Goal: Task Accomplishment & Management: Complete application form

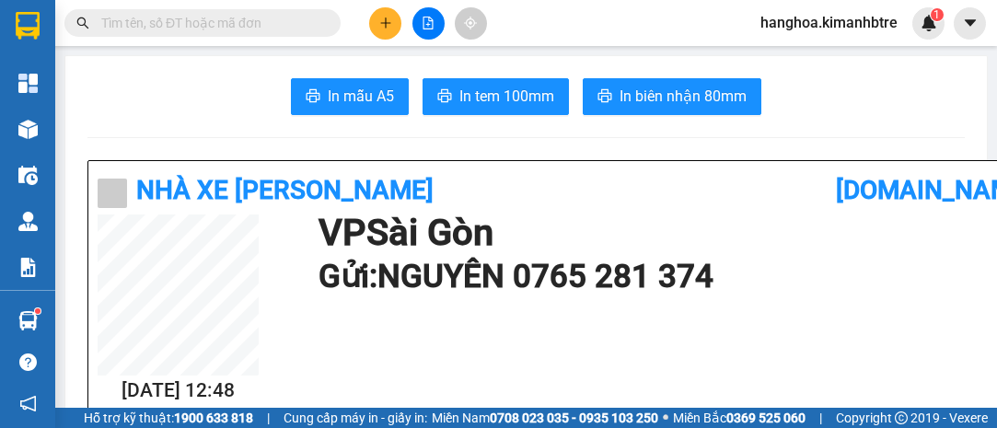
click at [398, 23] on button at bounding box center [385, 23] width 32 height 32
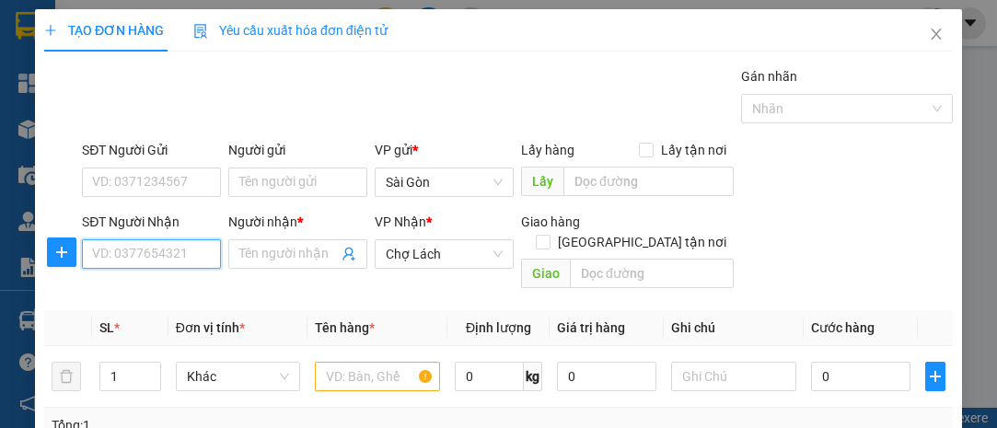
click at [178, 259] on input "SĐT Người Nhận" at bounding box center [151, 253] width 139 height 29
click at [131, 264] on input "03687055322" at bounding box center [151, 253] width 139 height 29
type input "0368755322"
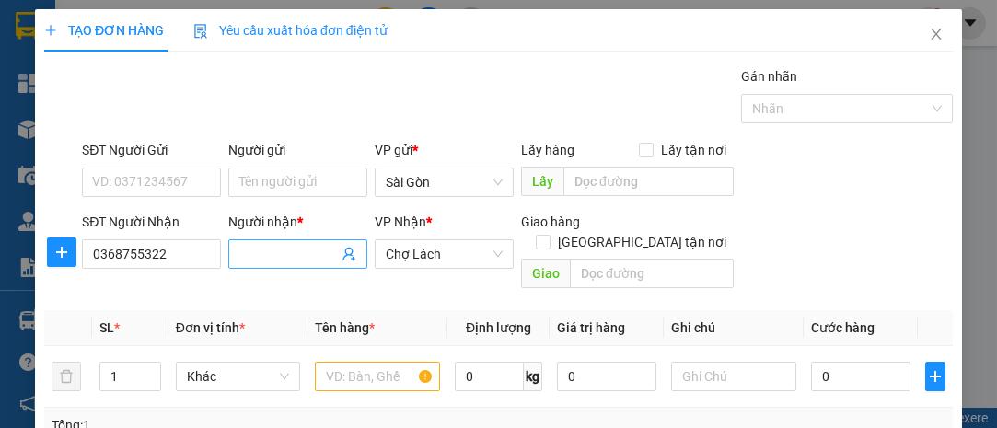
click at [288, 251] on input "Người nhận *" at bounding box center [288, 254] width 99 height 20
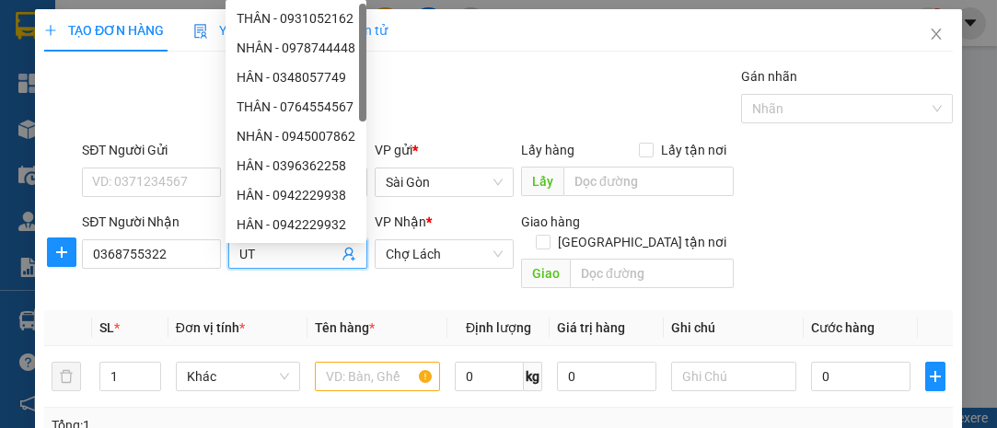
type input "U"
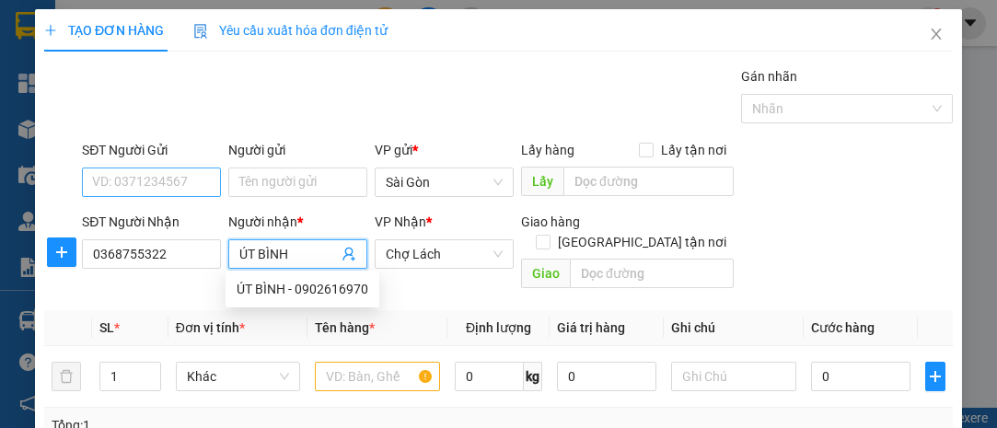
type input "ÚT BÌNH"
click at [180, 181] on input "SĐT Người Gửi" at bounding box center [151, 182] width 139 height 29
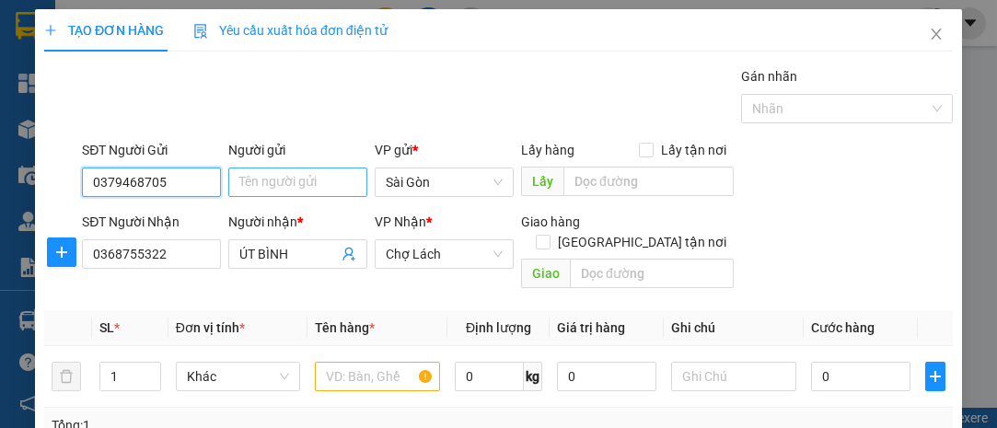
type input "0379468705"
click at [285, 189] on input "Người gửi" at bounding box center [297, 182] width 139 height 29
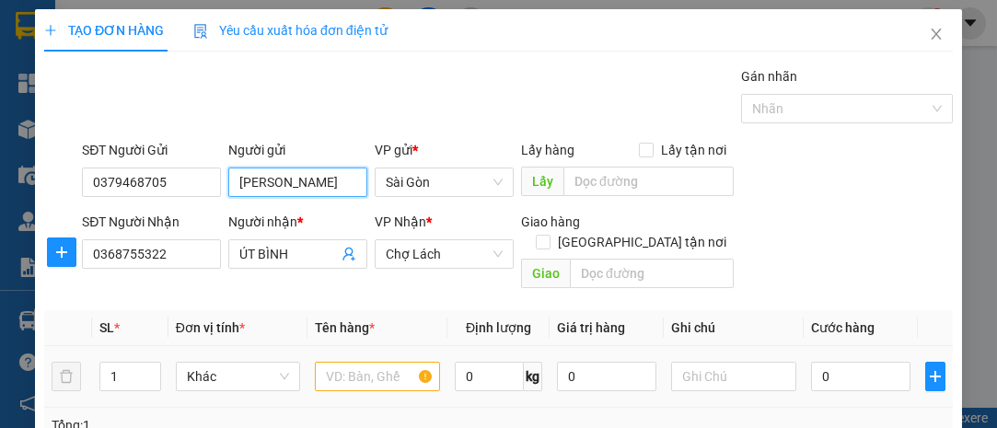
type input "[PERSON_NAME]"
click at [351, 362] on input "text" at bounding box center [377, 376] width 125 height 29
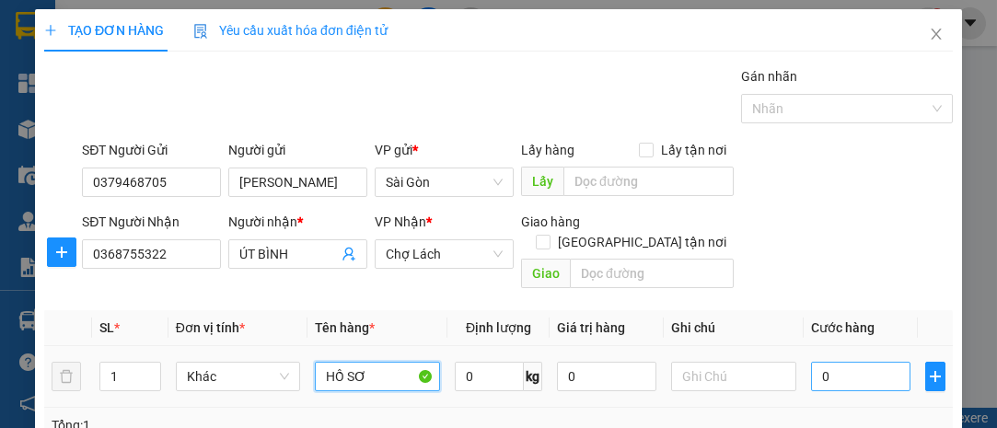
type input "HỒ SƠ"
click at [833, 362] on input "0" at bounding box center [860, 376] width 99 height 29
type input "2"
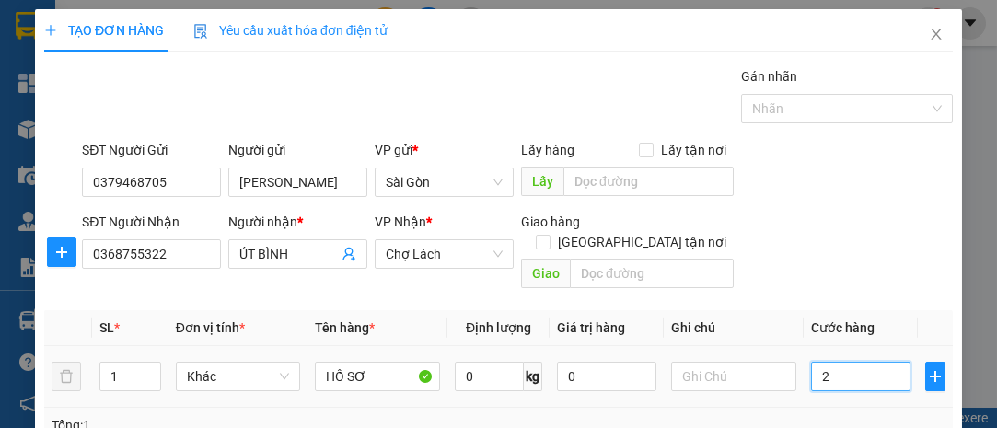
type input "20"
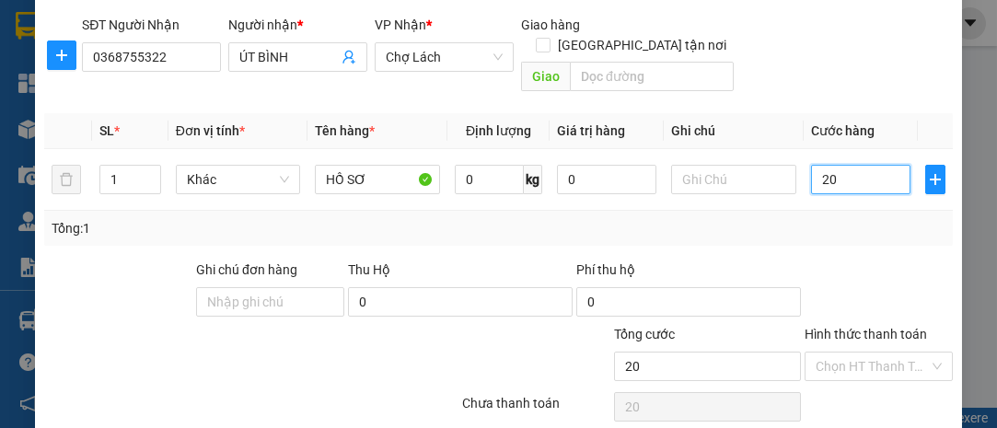
scroll to position [249, 0]
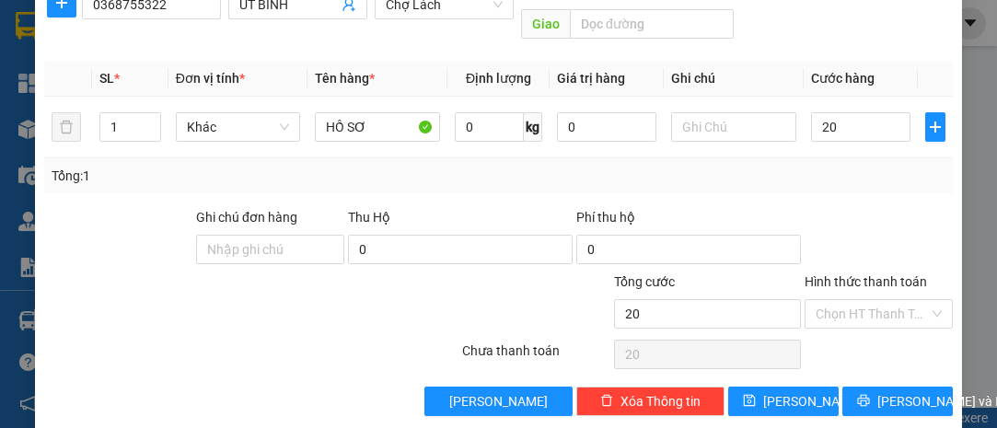
type input "20.000"
click at [889, 246] on div at bounding box center [879, 239] width 152 height 64
click at [894, 300] on input "Hình thức thanh toán" at bounding box center [872, 314] width 113 height 28
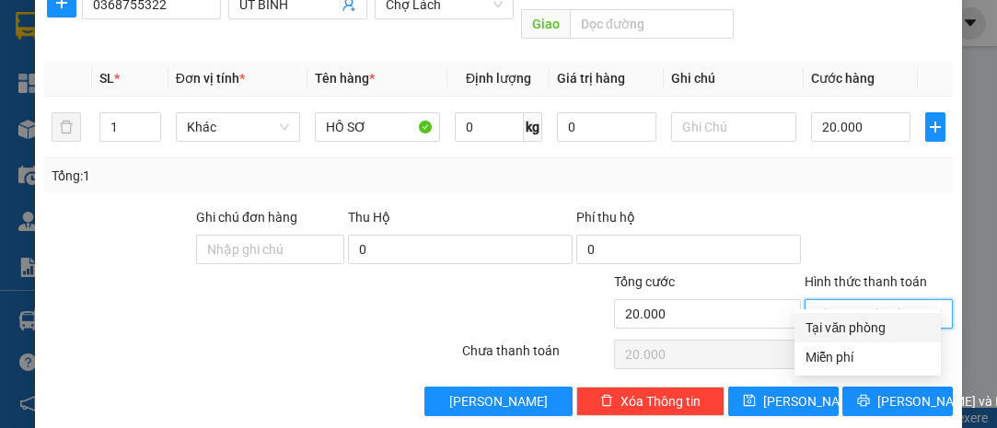
click at [889, 324] on div "Tại văn phòng" at bounding box center [868, 328] width 124 height 20
type input "0"
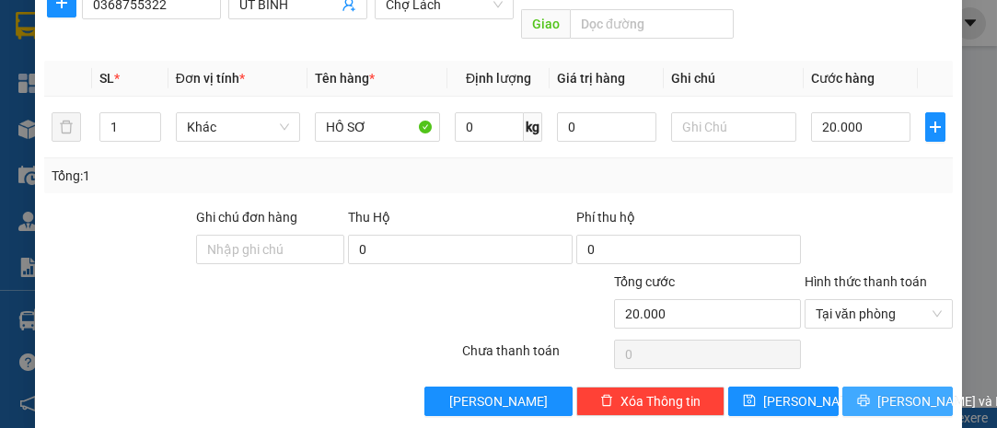
drag, startPoint x: 888, startPoint y: 376, endPoint x: 873, endPoint y: 367, distance: 16.9
click at [888, 391] on span "[PERSON_NAME] và In" at bounding box center [941, 401] width 129 height 20
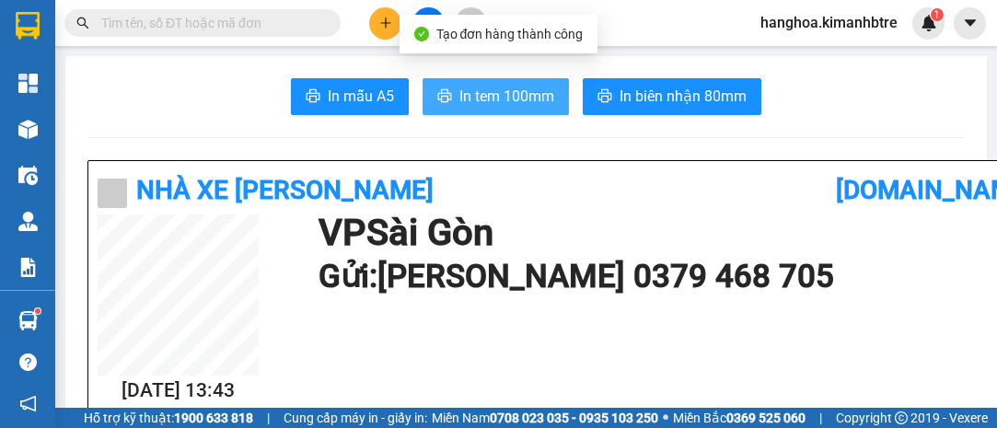
click at [486, 100] on span "In tem 100mm" at bounding box center [506, 96] width 95 height 23
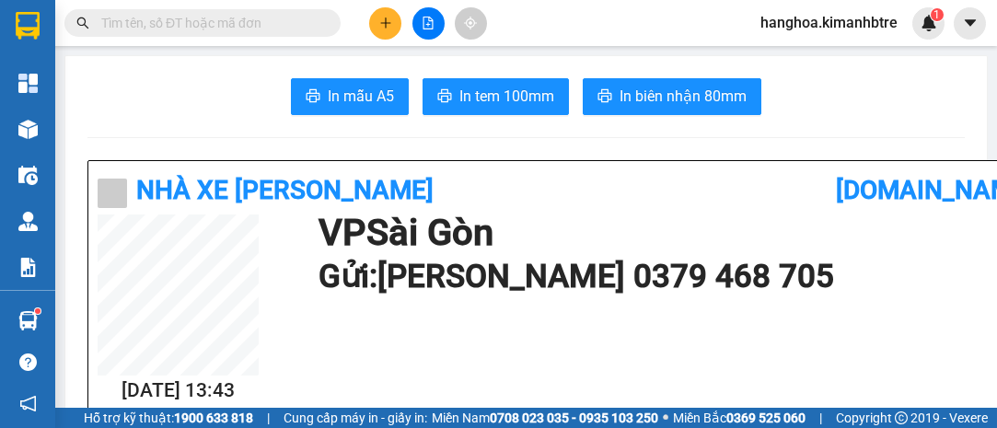
click at [388, 30] on button at bounding box center [385, 23] width 32 height 32
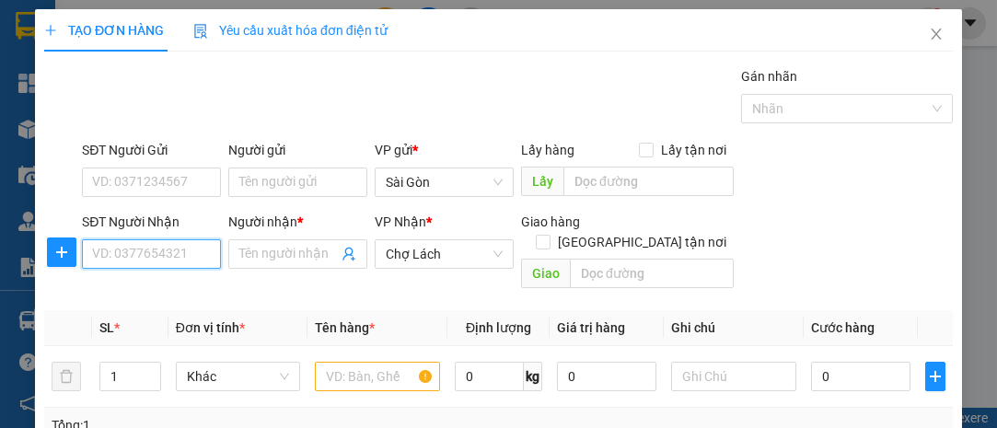
click at [181, 246] on input "SĐT Người Nhận" at bounding box center [151, 253] width 139 height 29
type input "0939667907"
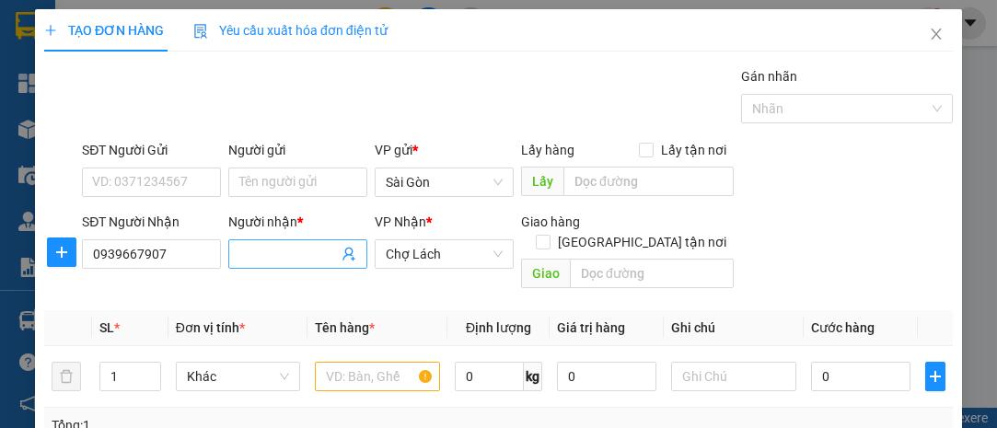
click at [302, 250] on input "Người nhận *" at bounding box center [288, 254] width 99 height 20
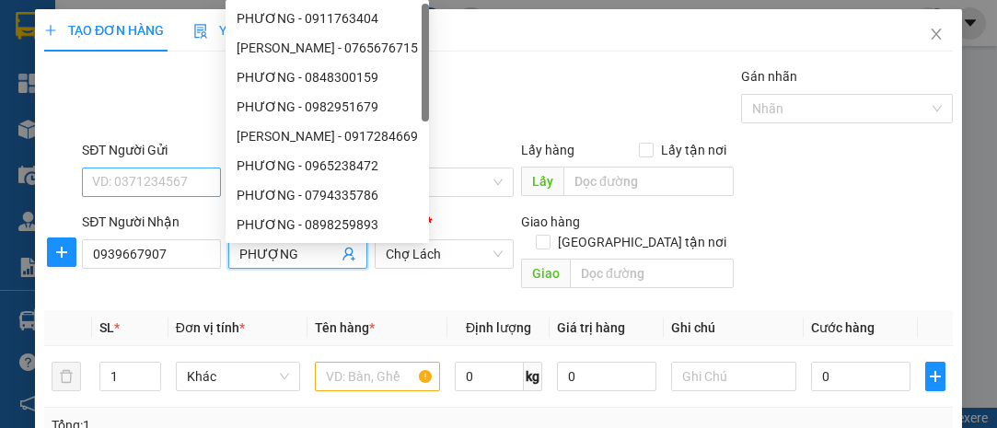
type input "PHƯỢNG"
click at [145, 180] on input "SĐT Người Gửi" at bounding box center [151, 182] width 139 height 29
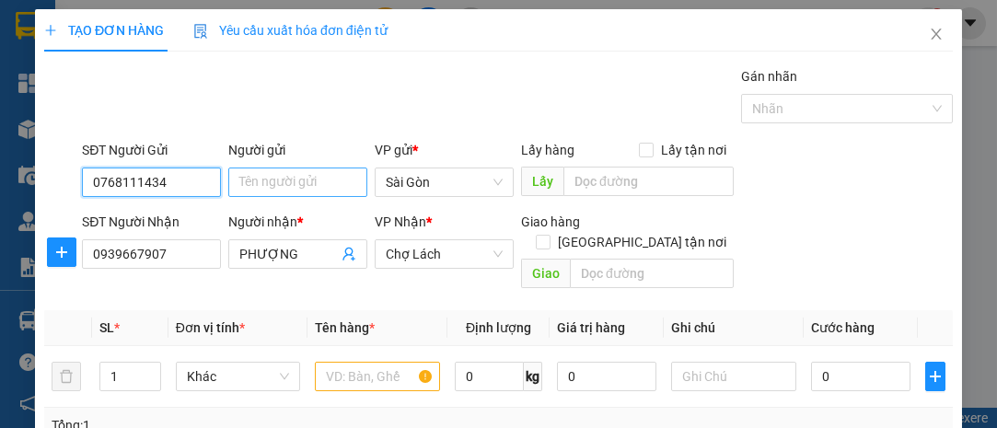
type input "0768111434"
click at [259, 187] on input "Người gửi" at bounding box center [297, 182] width 139 height 29
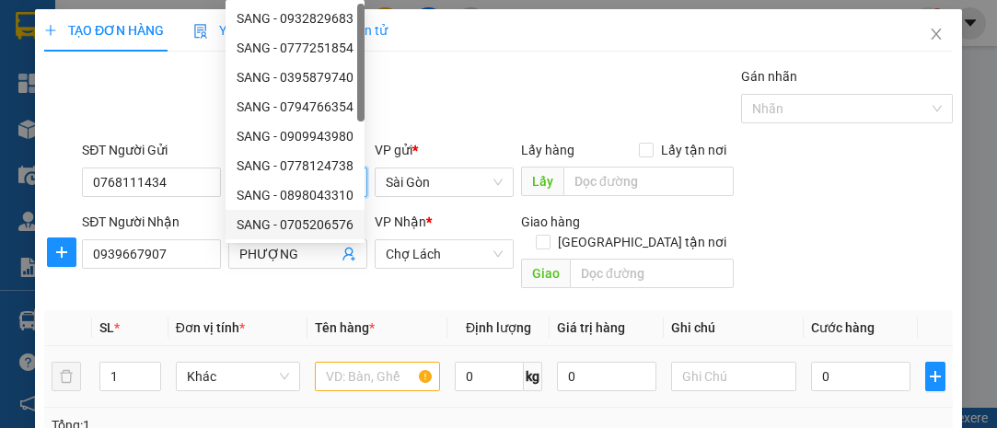
type input "SANG"
click at [381, 362] on input "text" at bounding box center [377, 376] width 125 height 29
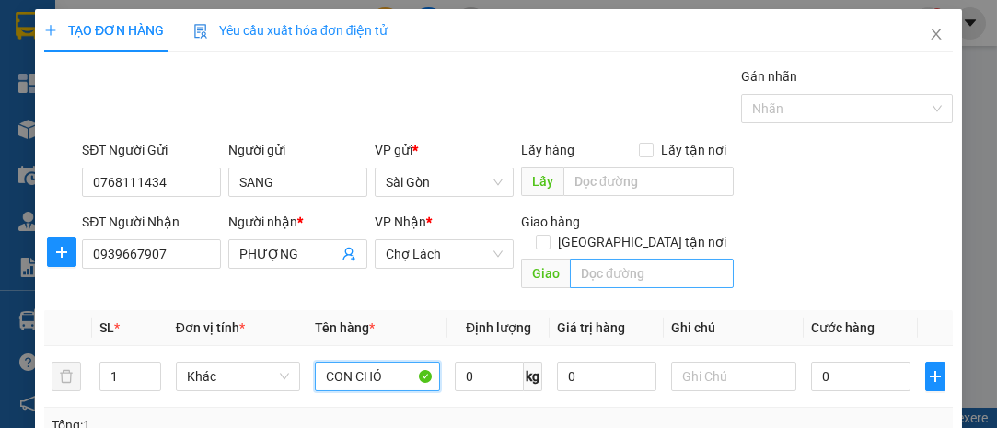
type input "CON CHÓ"
click at [616, 259] on input "text" at bounding box center [651, 273] width 163 height 29
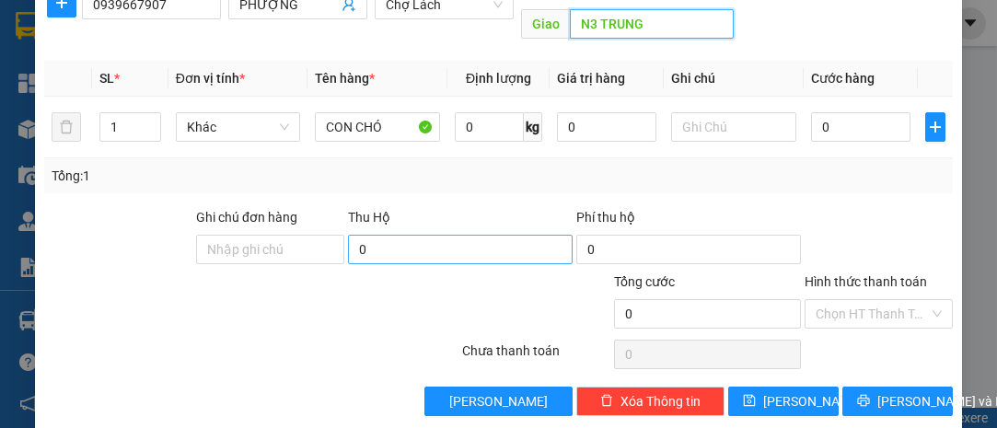
type input "N3 TRUNG"
click at [494, 235] on input "0" at bounding box center [460, 249] width 225 height 29
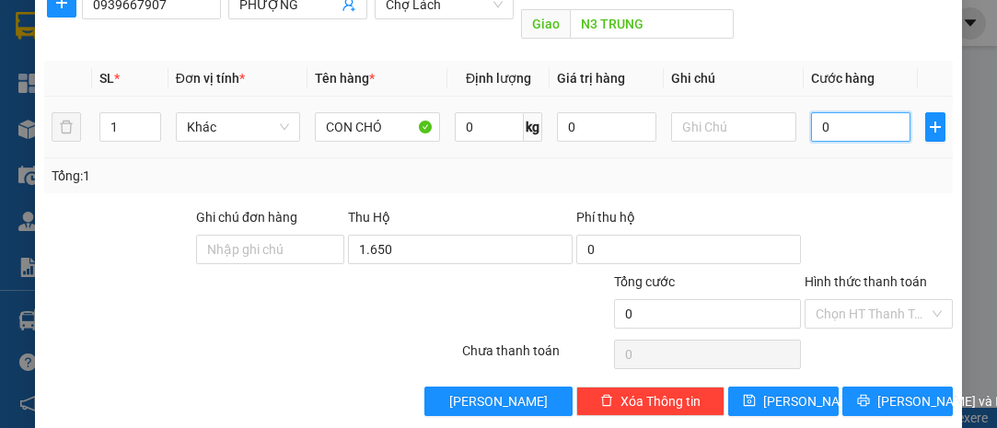
type input "1.650.000"
click at [855, 112] on input "0" at bounding box center [860, 126] width 99 height 29
type input "5"
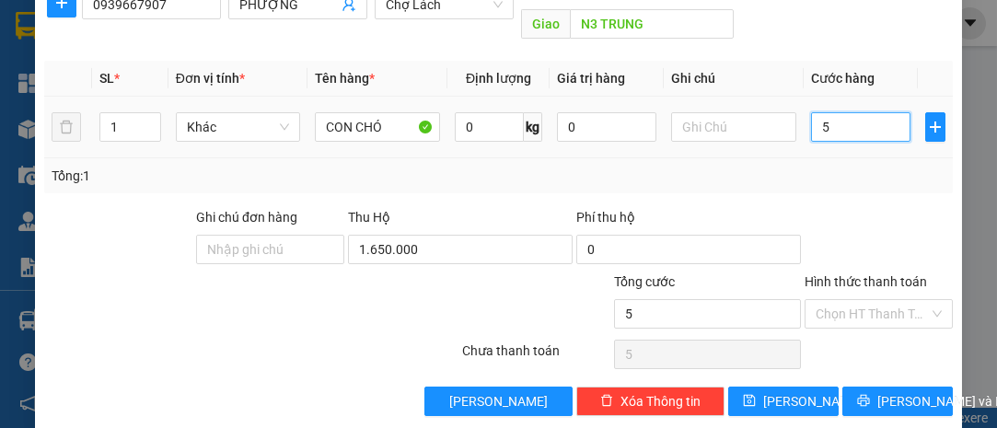
type input "50"
type input "50.000"
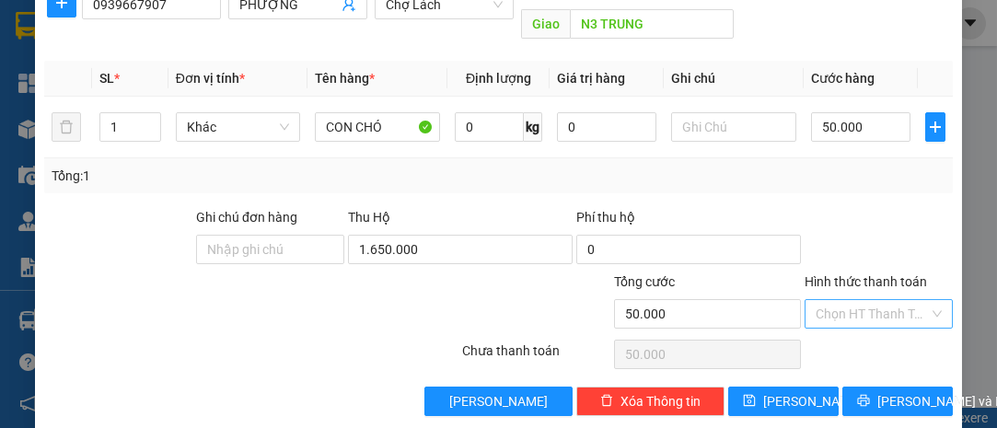
click at [853, 300] on input "Hình thức thanh toán" at bounding box center [872, 314] width 113 height 28
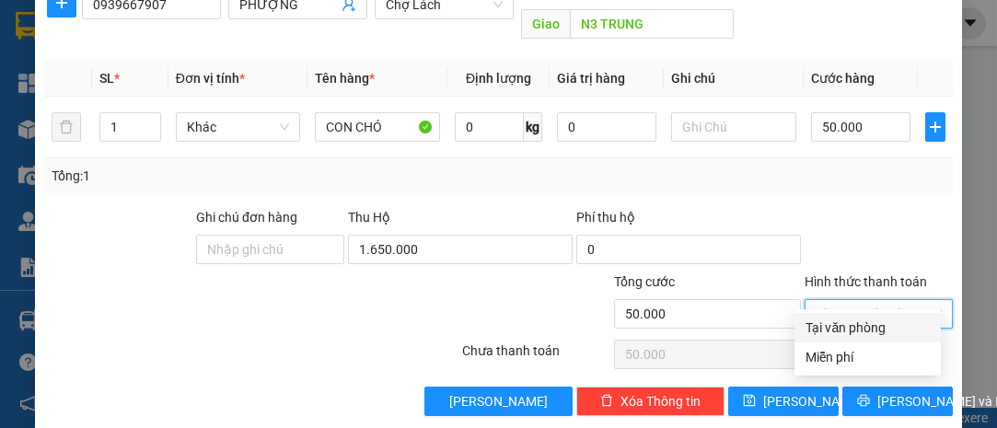
click at [872, 323] on div "Tại văn phòng" at bounding box center [868, 328] width 124 height 20
type input "0"
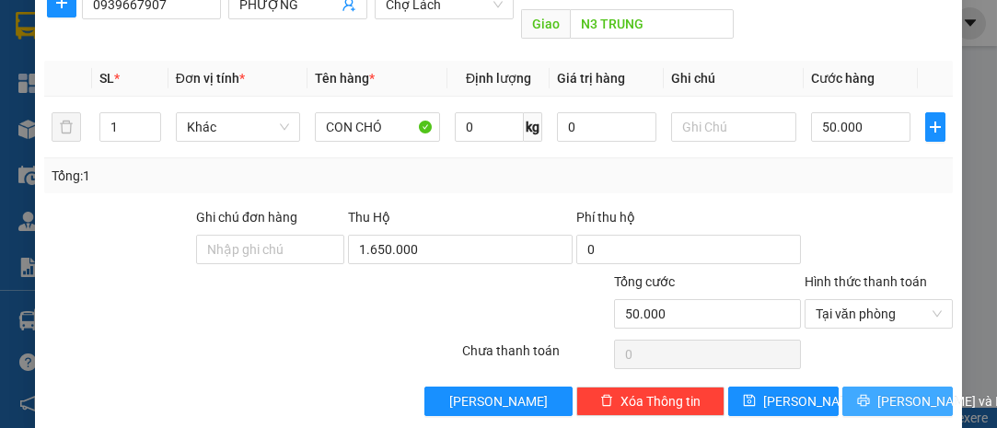
click at [868, 387] on button "[PERSON_NAME] và In" at bounding box center [897, 401] width 110 height 29
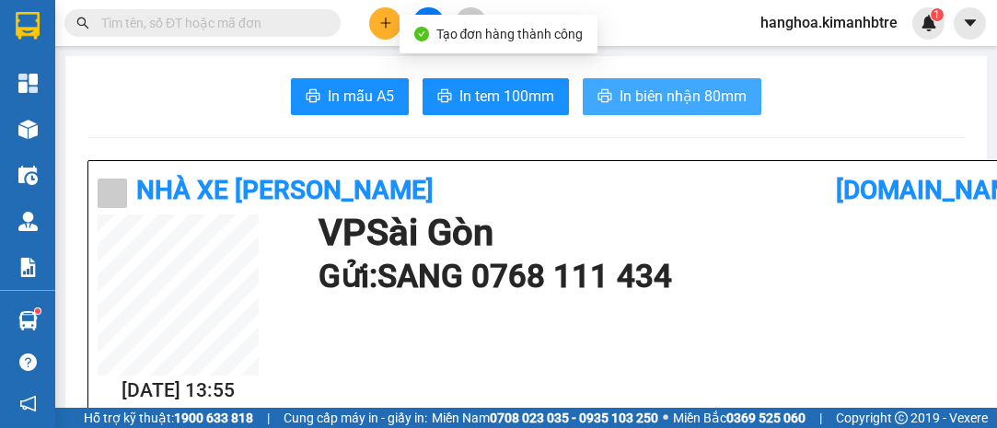
click at [676, 100] on span "In biên nhận 80mm" at bounding box center [683, 96] width 127 height 23
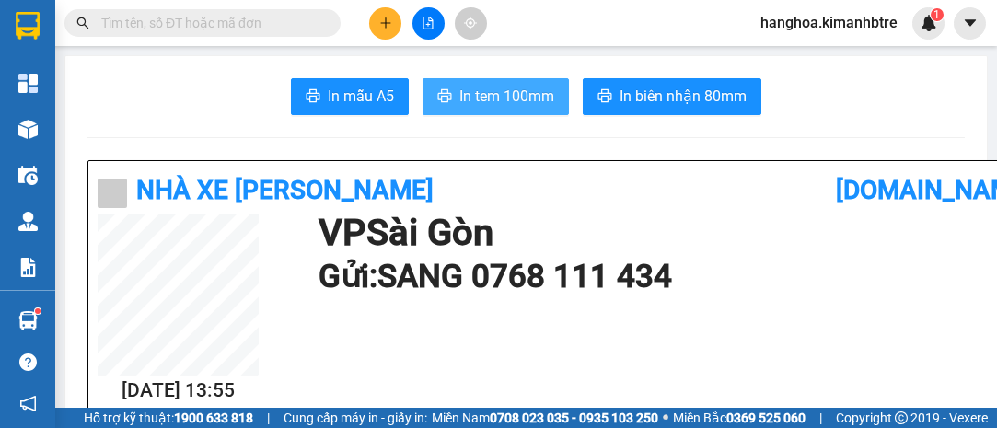
click at [499, 105] on span "In tem 100mm" at bounding box center [506, 96] width 95 height 23
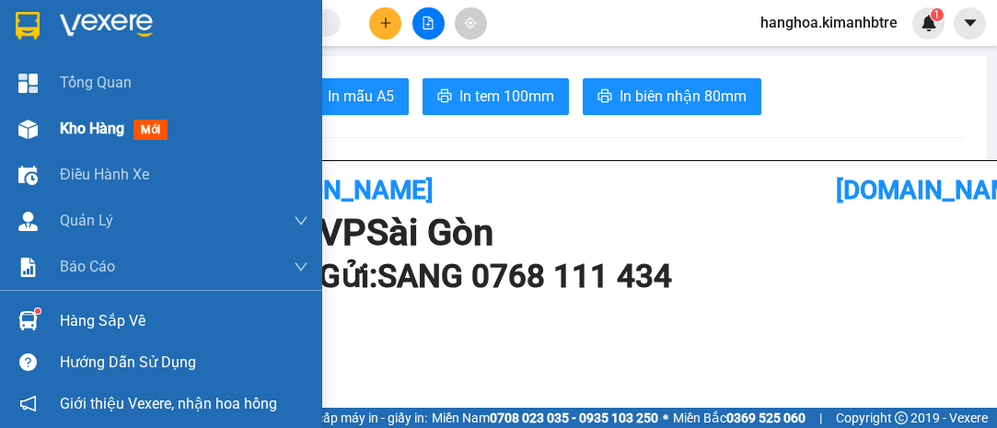
click at [97, 125] on span "Kho hàng" at bounding box center [92, 128] width 64 height 17
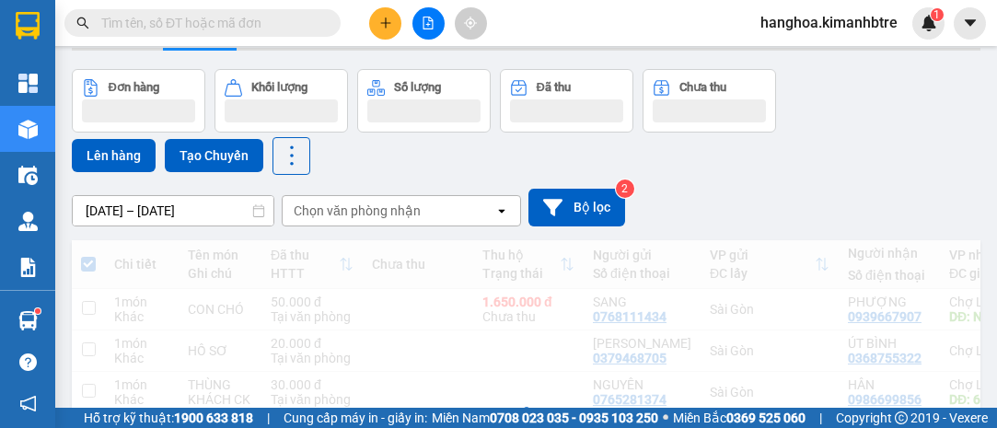
scroll to position [83, 0]
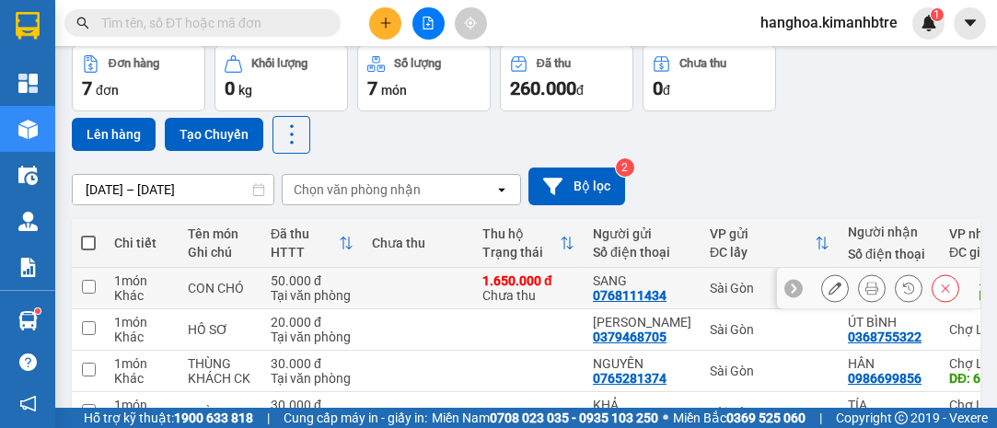
click at [829, 288] on icon at bounding box center [835, 288] width 13 height 13
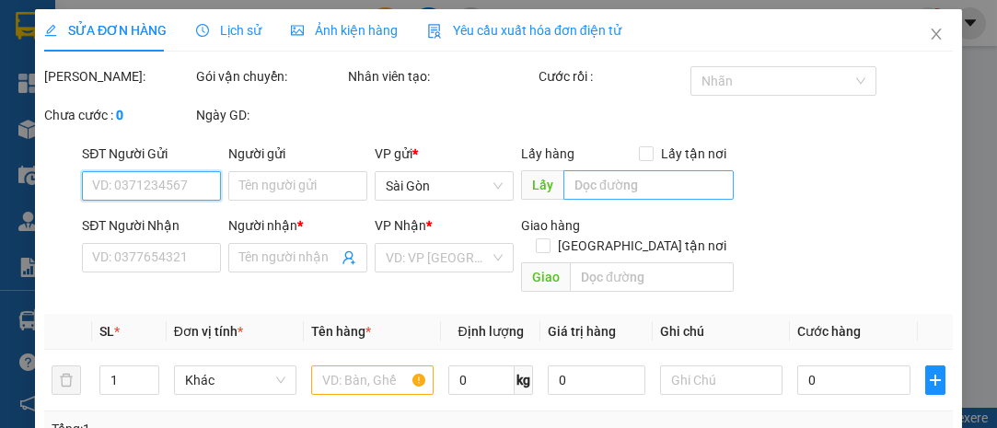
type input "0768111434"
type input "SANG"
type input "0939667907"
type input "PHƯỢNG"
type input "N3 TRUNG"
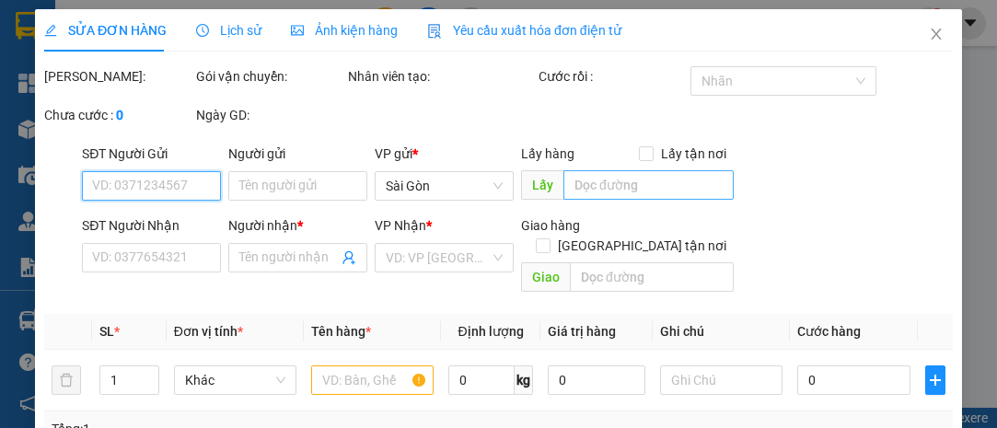
type input "50.000"
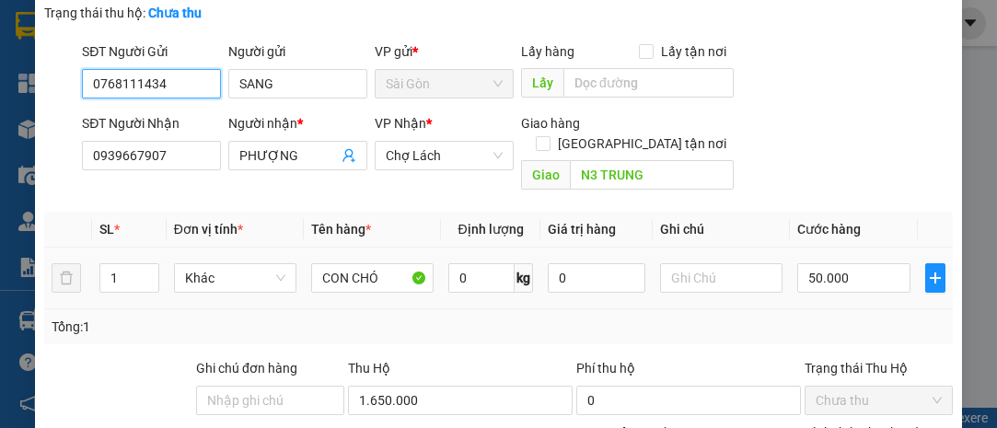
scroll to position [168, 0]
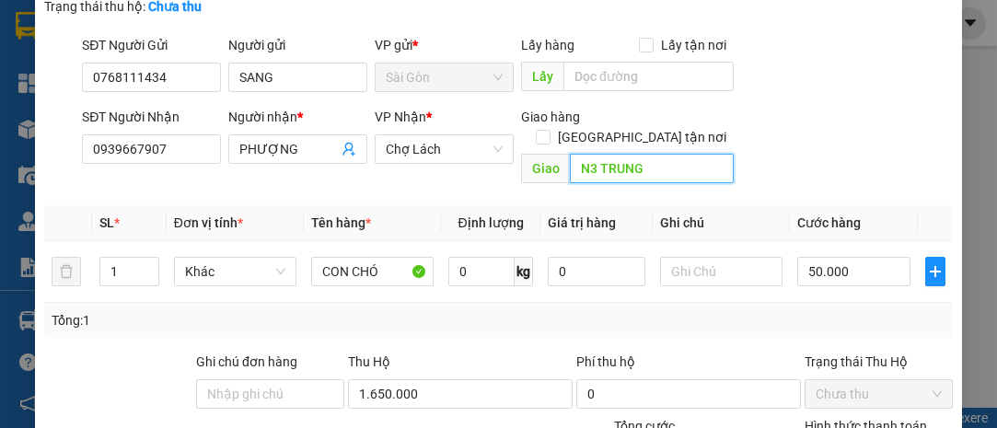
click at [662, 161] on input "N3 TRUNG" at bounding box center [651, 168] width 163 height 29
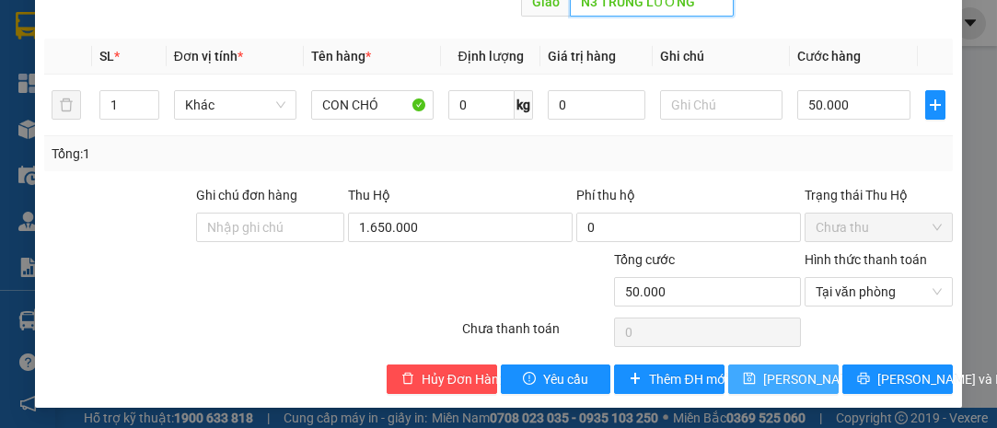
type input "N3 TRUNG LƯƠNG"
click at [801, 380] on span "[PERSON_NAME] thay đổi" at bounding box center [836, 379] width 147 height 20
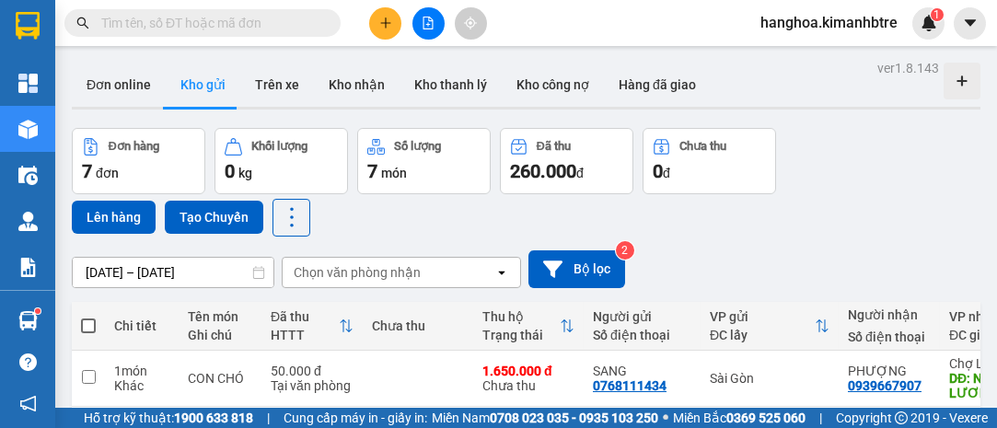
scroll to position [334, 0]
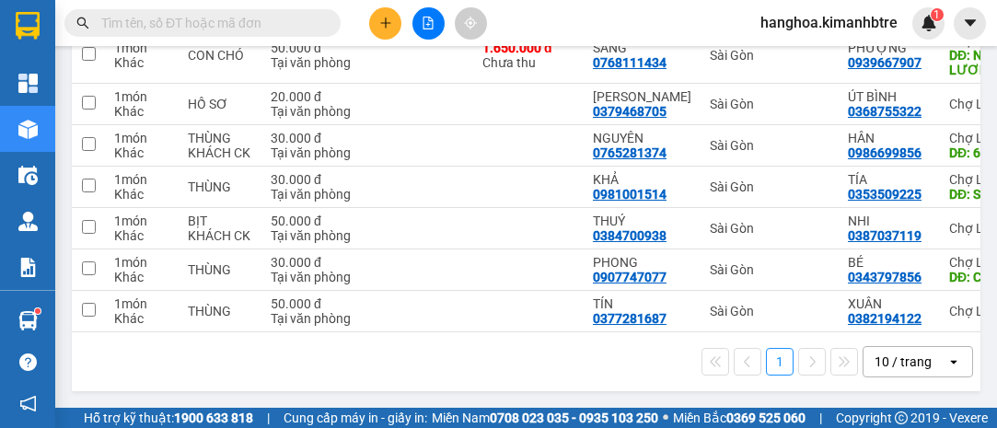
click at [904, 371] on div "10 / trang" at bounding box center [903, 362] width 57 height 18
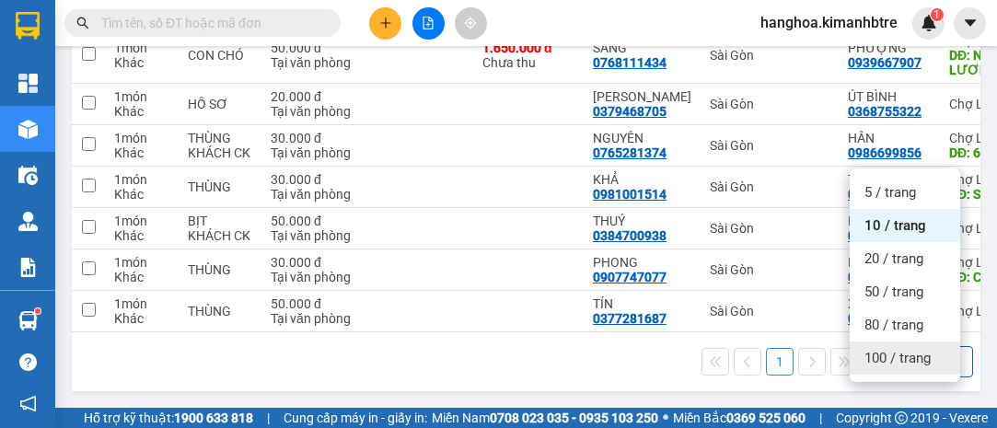
click at [902, 349] on span "100 / trang" at bounding box center [897, 358] width 66 height 18
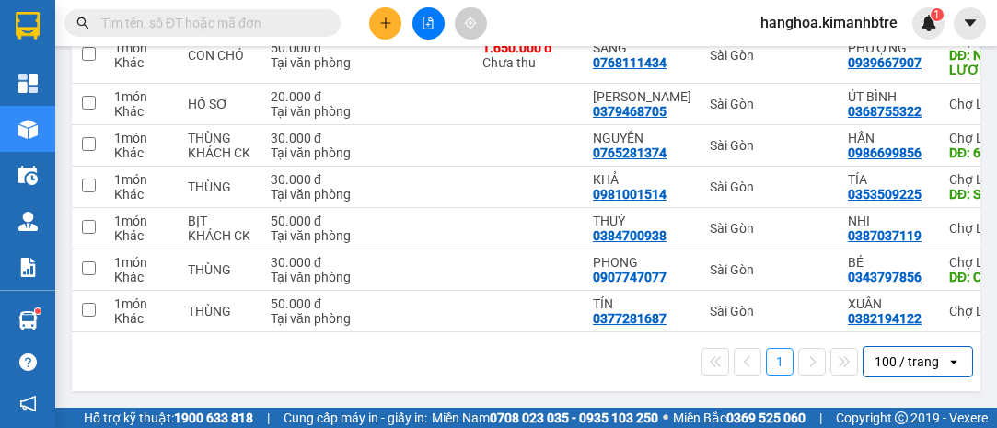
scroll to position [0, 0]
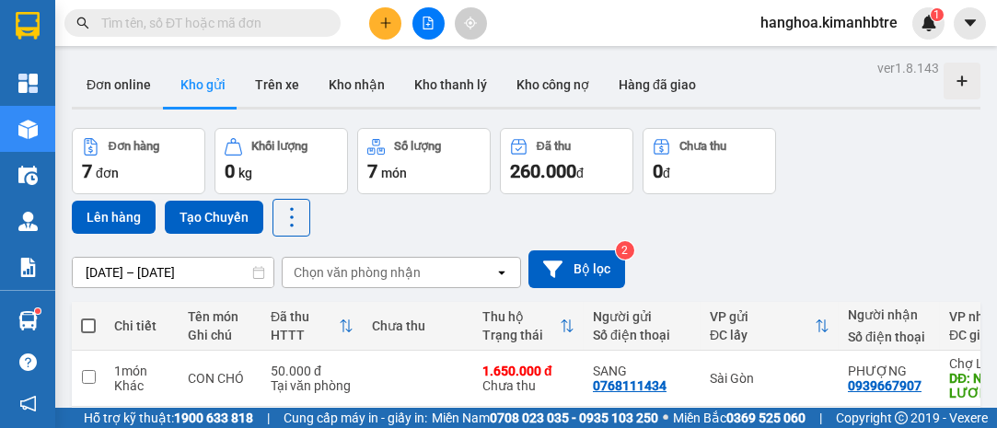
click at [385, 23] on icon "plus" at bounding box center [385, 22] width 1 height 10
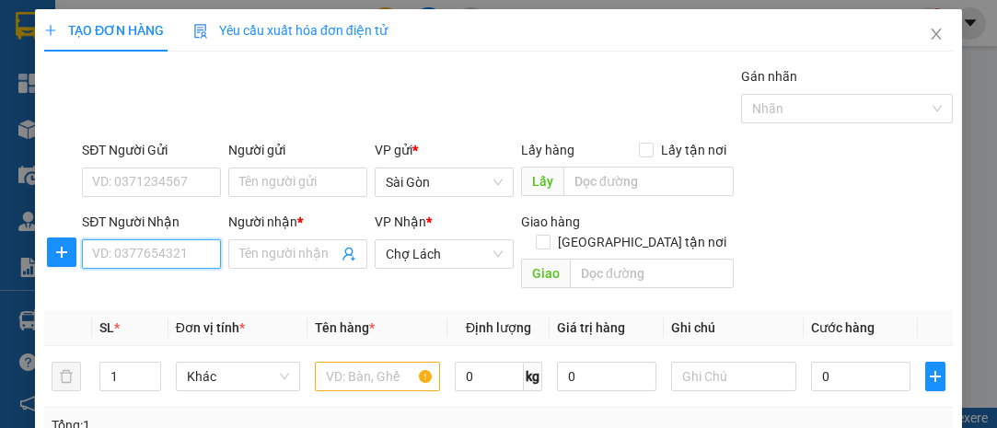
click at [177, 261] on input "SĐT Người Nhận" at bounding box center [151, 253] width 139 height 29
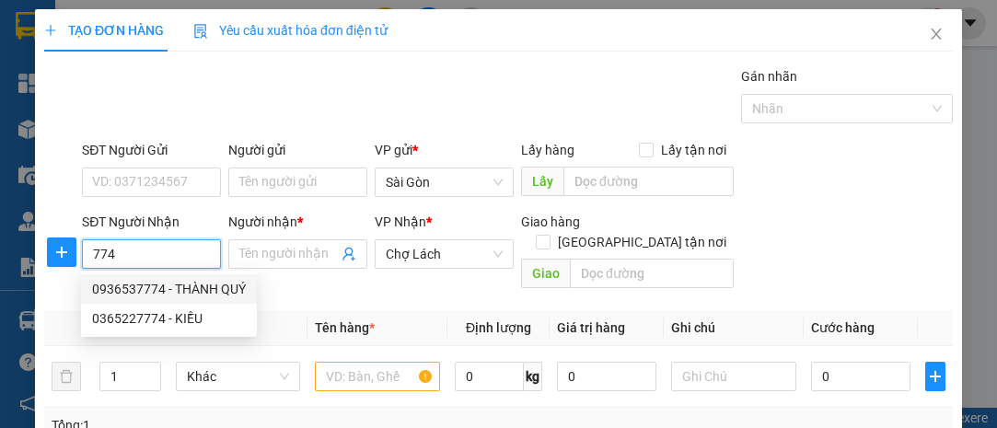
click at [184, 288] on div "0936537774 - THÀNH QUÝ" at bounding box center [169, 289] width 154 height 20
type input "0936537774"
type input "THÀNH QUÝ"
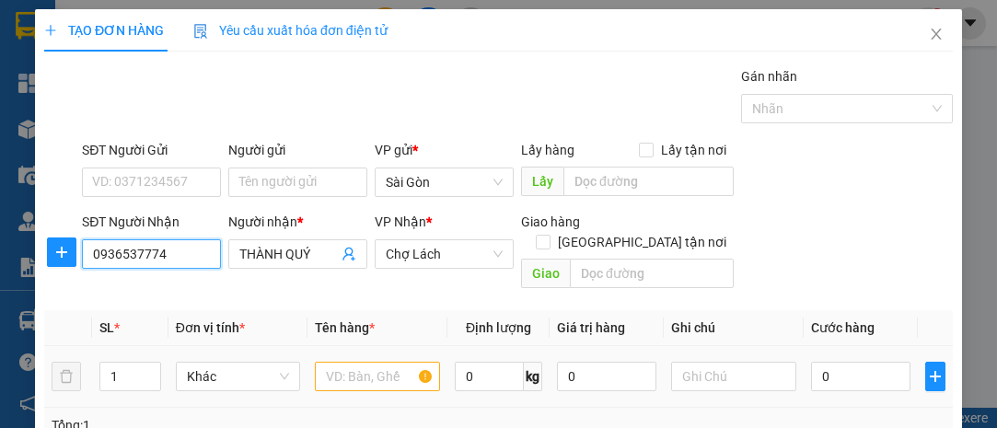
type input "0936537774"
click at [375, 364] on input "text" at bounding box center [377, 376] width 125 height 29
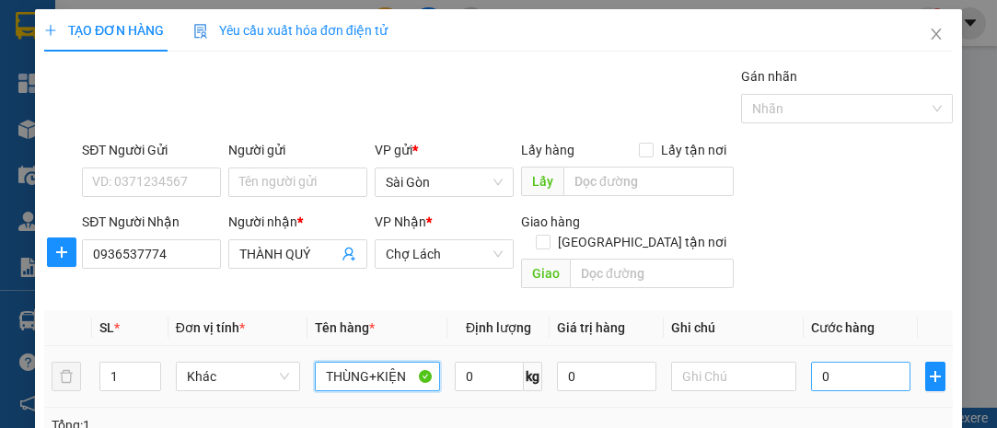
type input "THÙNG+KIỆN"
click at [856, 367] on input "0" at bounding box center [860, 376] width 99 height 29
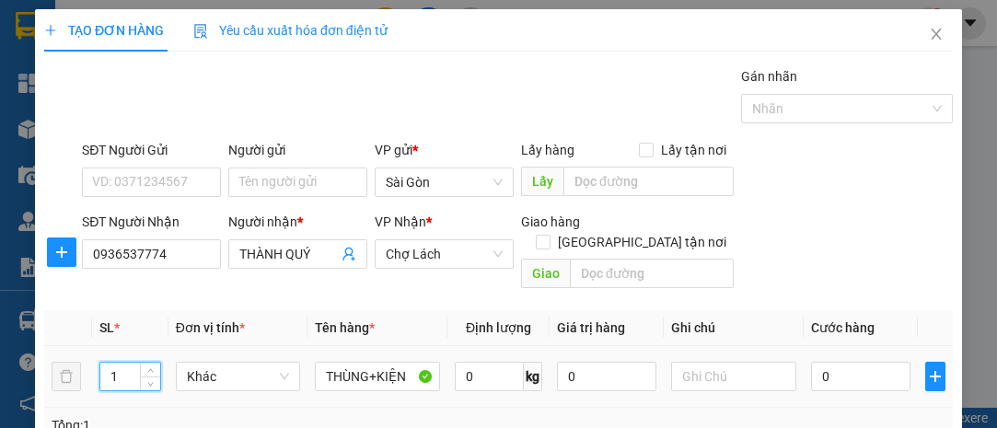
click at [117, 363] on input "1" at bounding box center [130, 377] width 60 height 28
type input "2"
click at [825, 362] on input "0" at bounding box center [860, 376] width 99 height 29
type input "7"
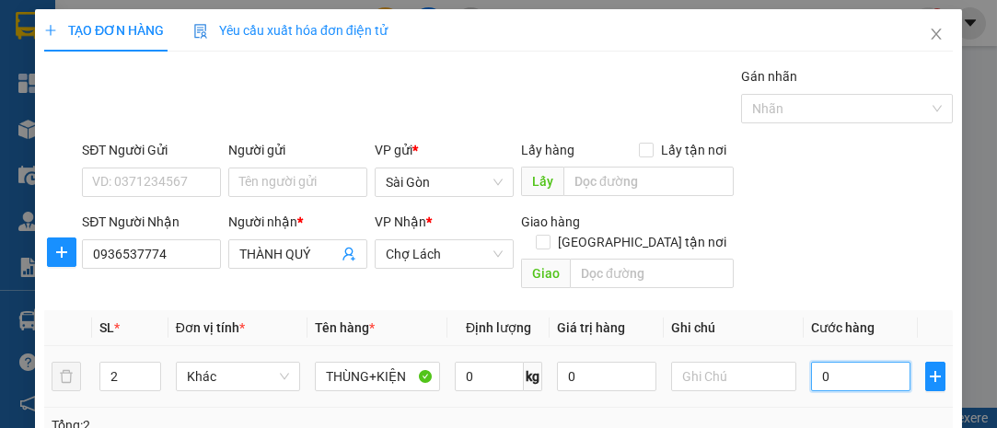
type input "7"
type input "70"
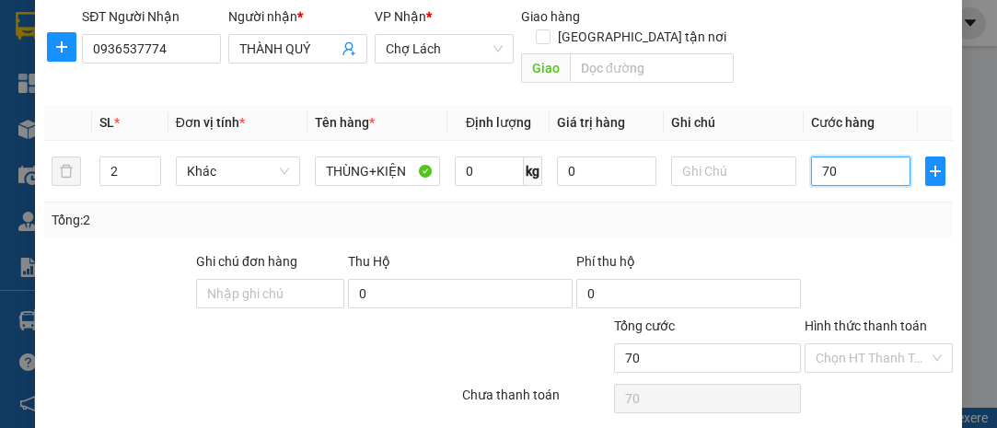
scroll to position [249, 0]
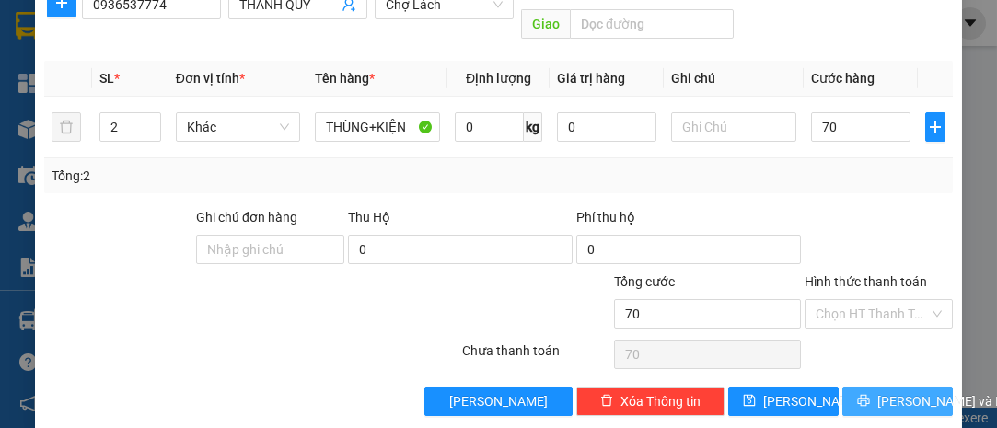
type input "70.000"
click at [896, 391] on span "[PERSON_NAME] và In" at bounding box center [941, 401] width 129 height 20
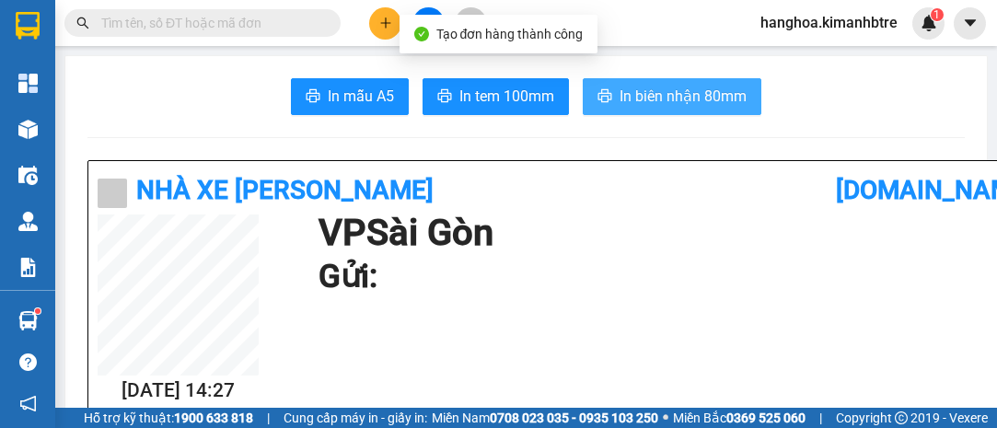
click at [644, 96] on span "In biên nhận 80mm" at bounding box center [683, 96] width 127 height 23
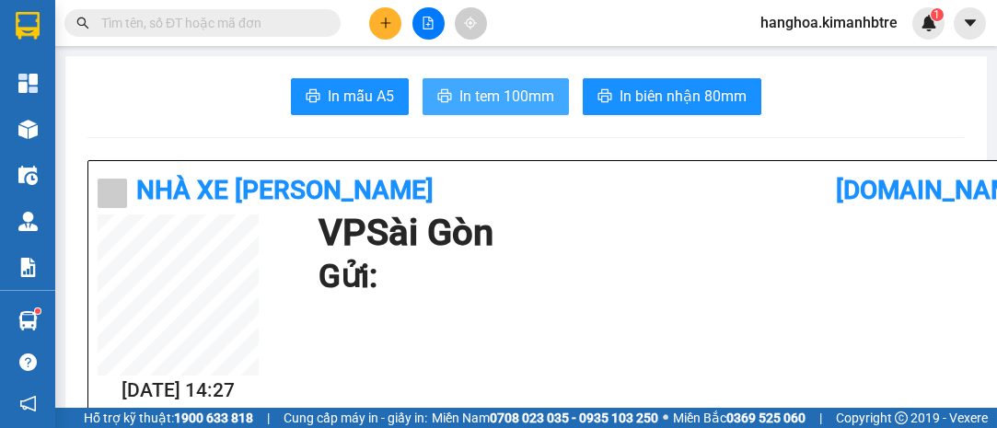
click at [510, 108] on button "In tem 100mm" at bounding box center [496, 96] width 146 height 37
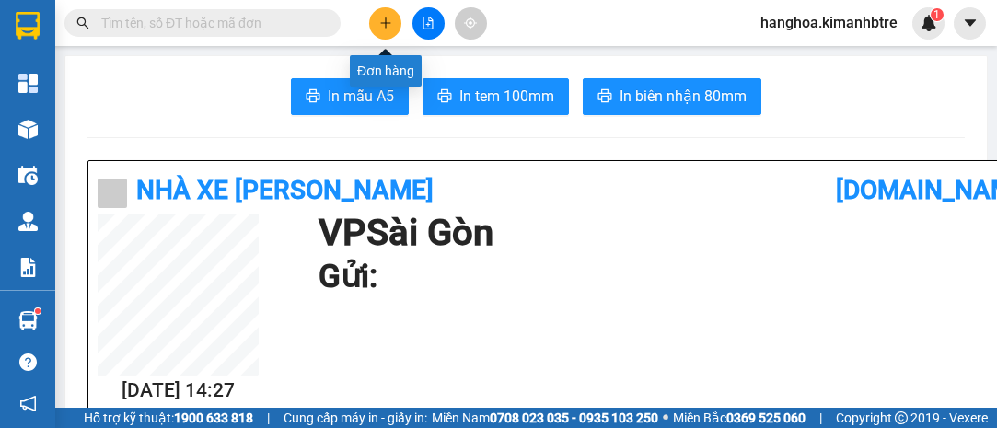
click at [382, 19] on icon "plus" at bounding box center [385, 23] width 13 height 13
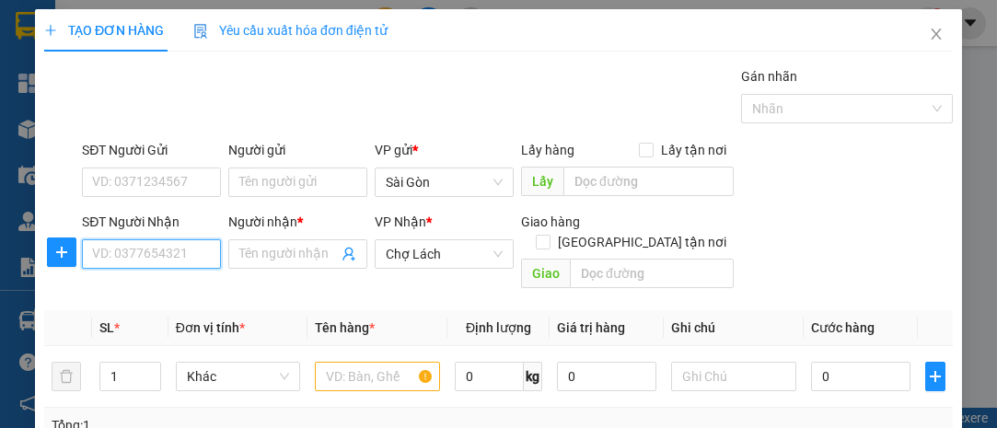
click at [181, 261] on input "SĐT Người Nhận" at bounding box center [151, 253] width 139 height 29
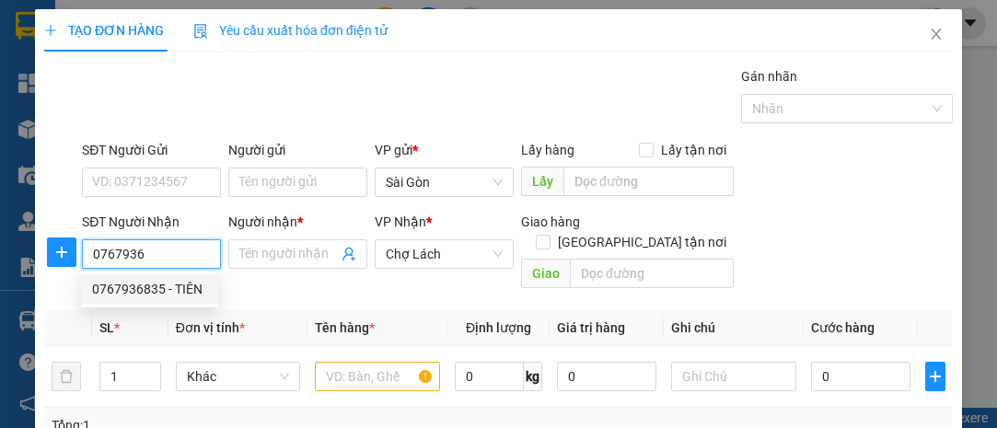
click at [181, 290] on div "0767936835 - TIÊN" at bounding box center [149, 289] width 115 height 20
type input "0767936835"
type input "TIÊN"
type input "6 RI"
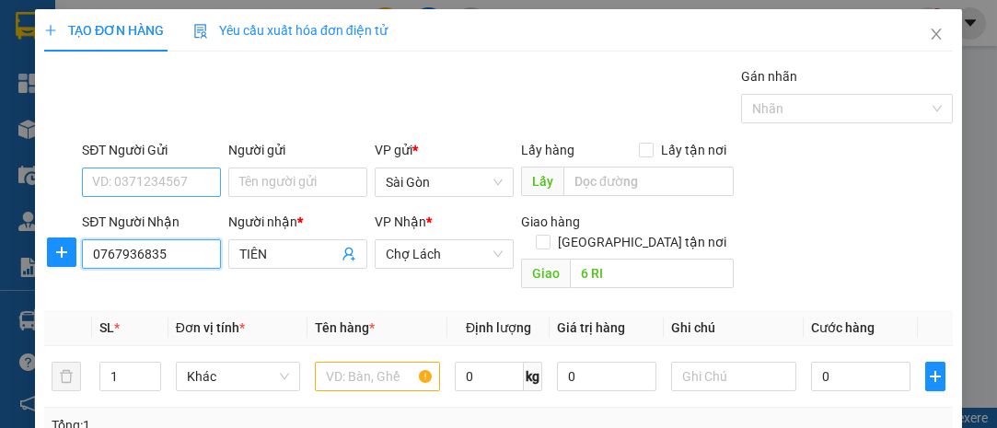
type input "0767936835"
click at [156, 175] on input "SĐT Người Gửi" at bounding box center [151, 182] width 139 height 29
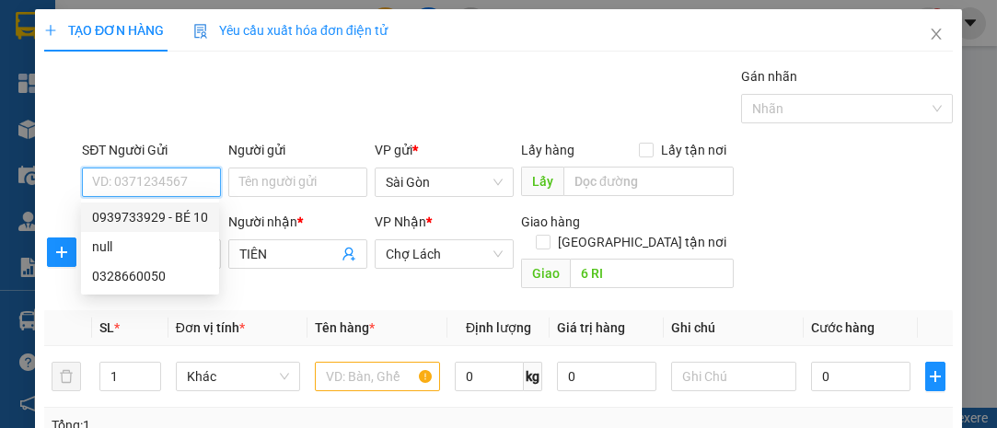
drag, startPoint x: 187, startPoint y: 216, endPoint x: 192, endPoint y: 234, distance: 18.3
click at [187, 216] on div "0939733929 - BÉ 10" at bounding box center [150, 217] width 116 height 20
type input "0939733929"
type input "BÉ 10"
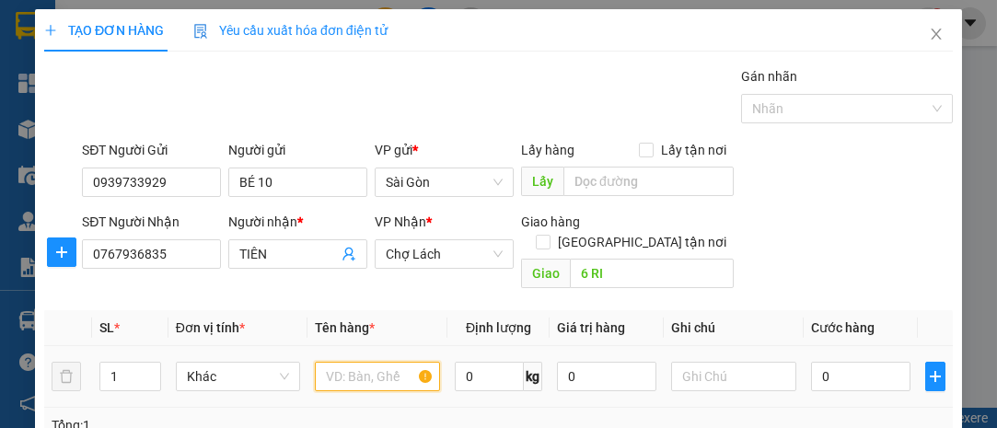
click at [342, 362] on input "text" at bounding box center [377, 376] width 125 height 29
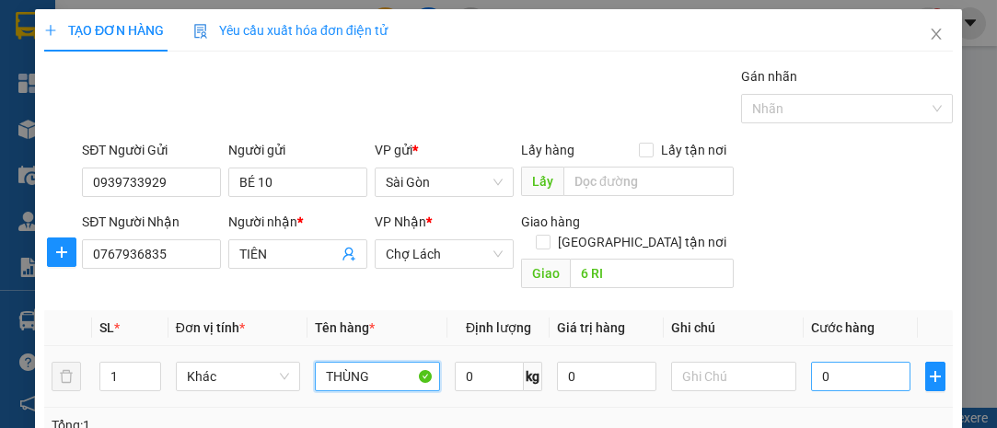
type input "THÙNG"
click at [815, 362] on input "0" at bounding box center [860, 376] width 99 height 29
type input "1"
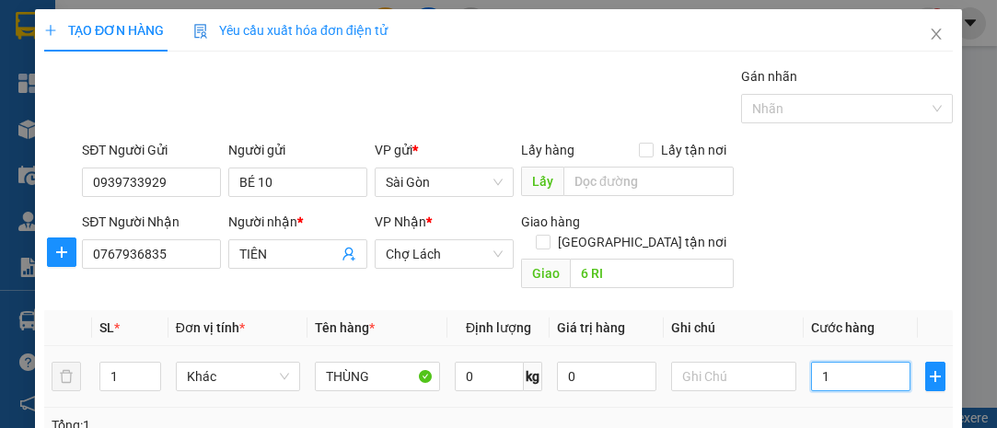
type input "10"
type input "1"
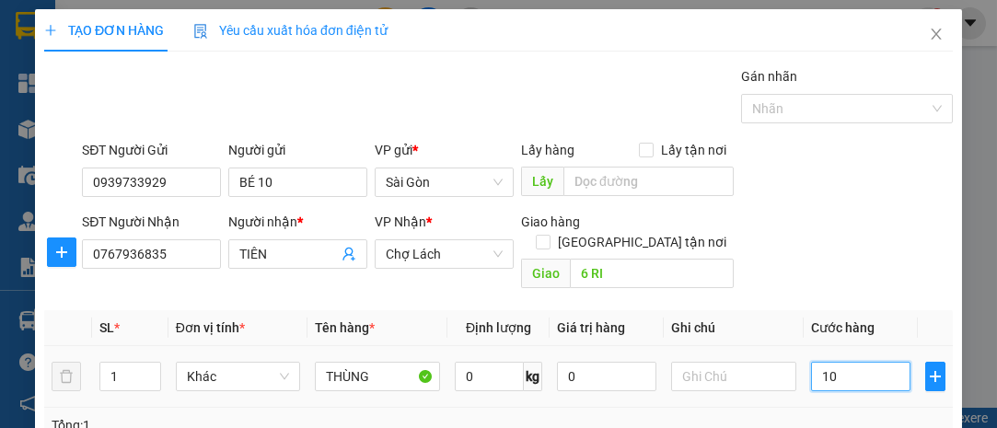
type input "1"
type input "0"
type input "03"
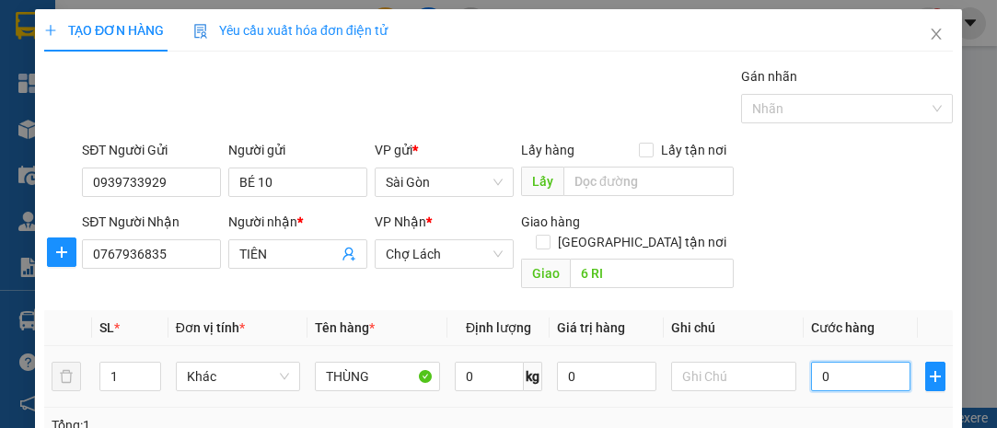
type input "3"
type input "030"
type input "30"
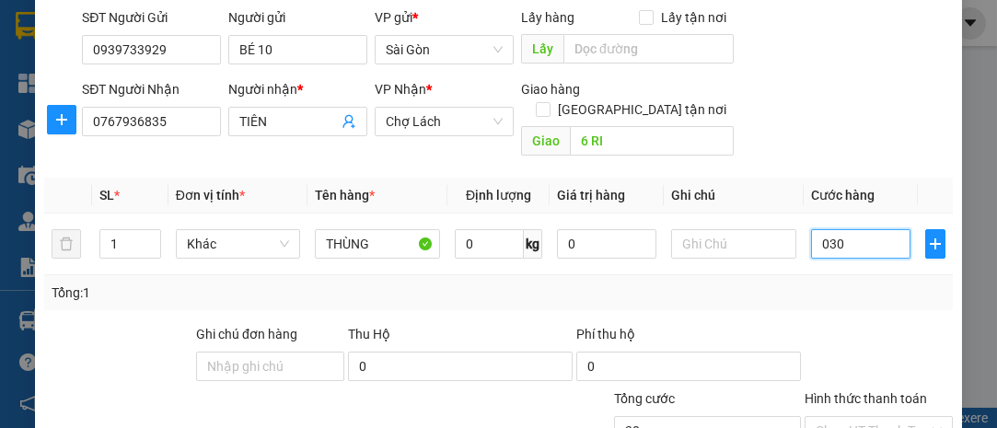
scroll to position [249, 0]
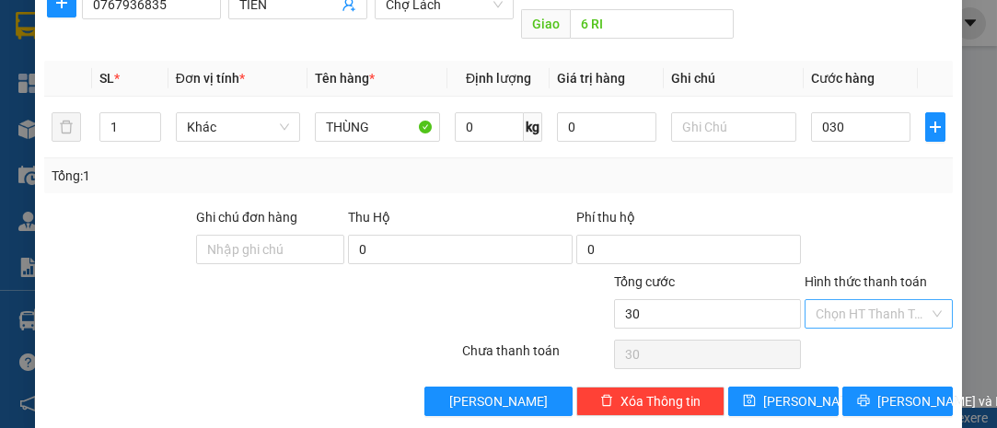
type input "30.000"
click at [888, 300] on input "Hình thức thanh toán" at bounding box center [872, 314] width 113 height 28
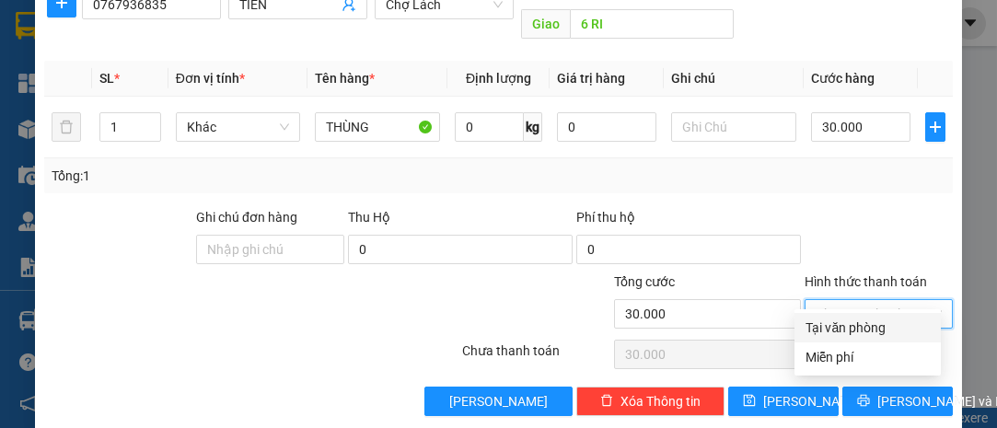
click at [884, 313] on div "Tại văn phòng" at bounding box center [868, 327] width 146 height 29
type input "0"
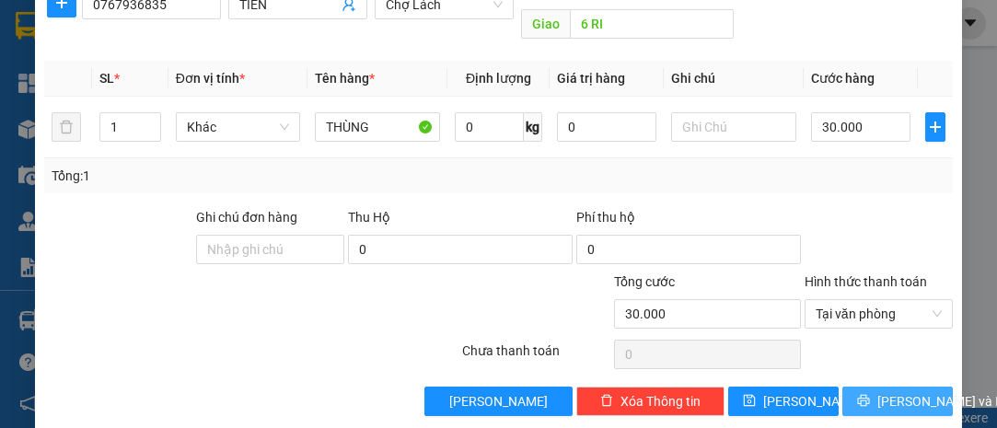
click at [888, 391] on span "[PERSON_NAME] và In" at bounding box center [941, 401] width 129 height 20
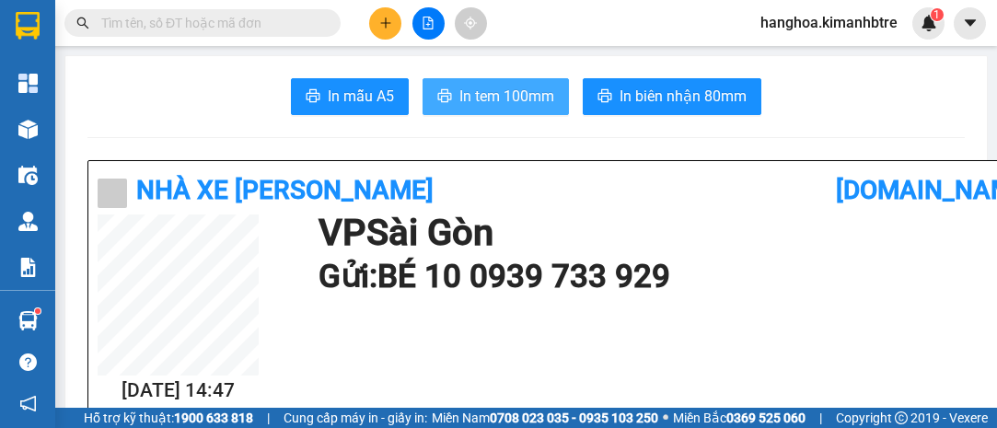
click at [527, 99] on span "In tem 100mm" at bounding box center [506, 96] width 95 height 23
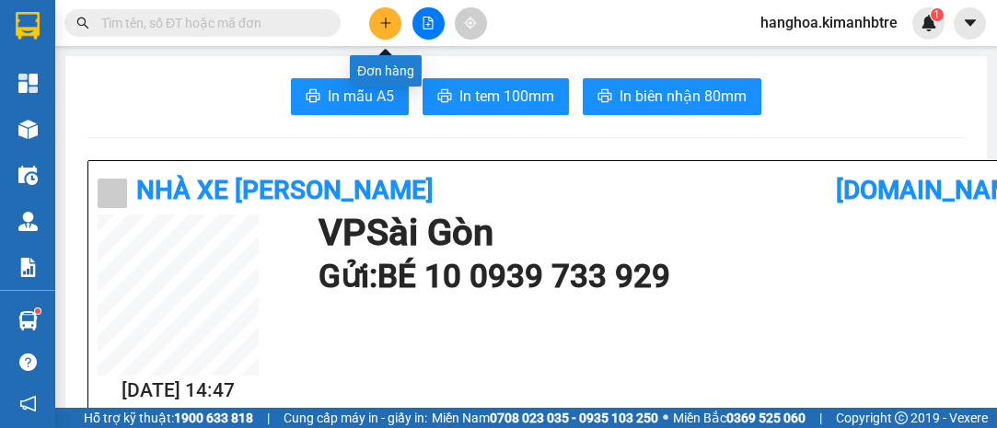
click at [379, 26] on icon "plus" at bounding box center [385, 23] width 13 height 13
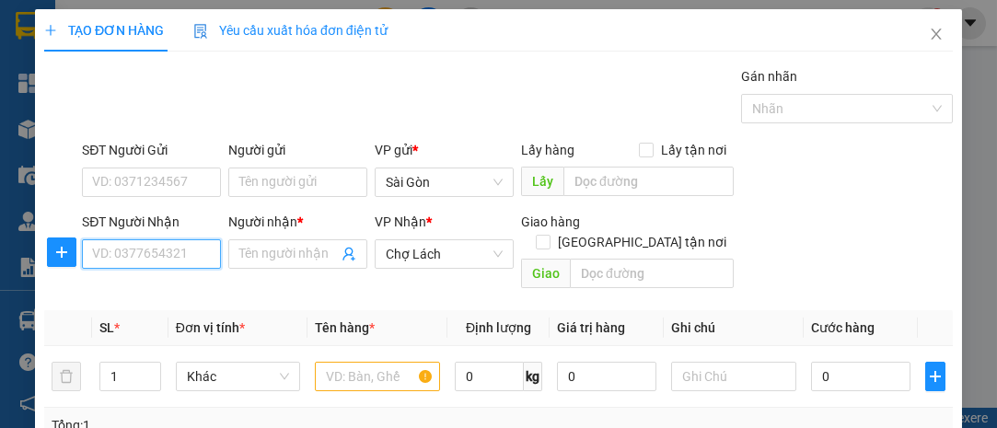
click at [172, 253] on input "SĐT Người Nhận" at bounding box center [151, 253] width 139 height 29
type input "0704962643"
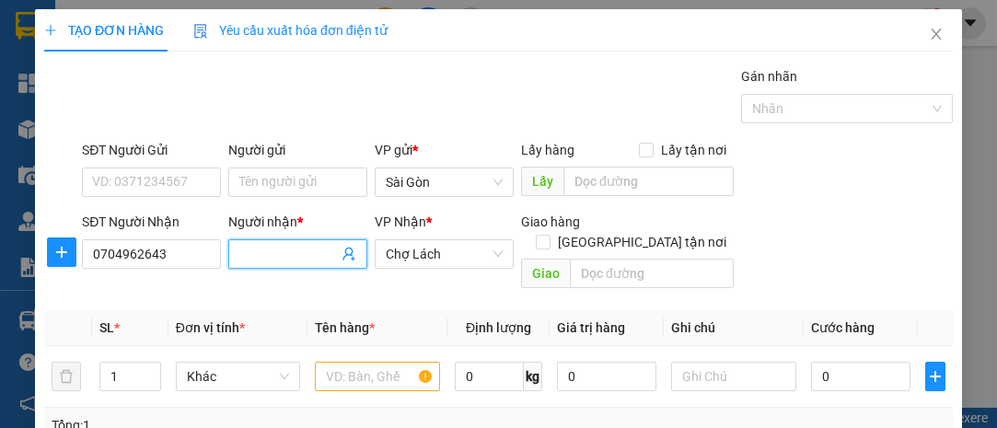
click at [323, 245] on input "Người nhận *" at bounding box center [288, 254] width 99 height 20
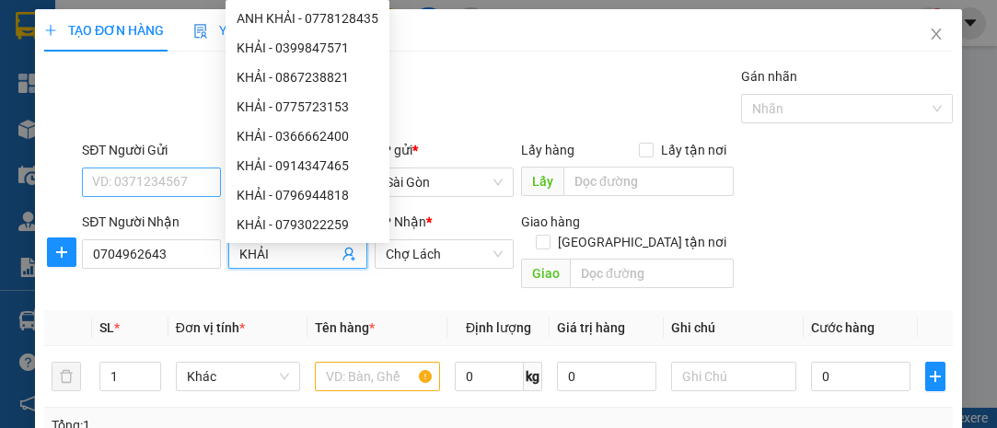
type input "KHẢI"
click at [175, 181] on input "SĐT Người Gửi" at bounding box center [151, 182] width 139 height 29
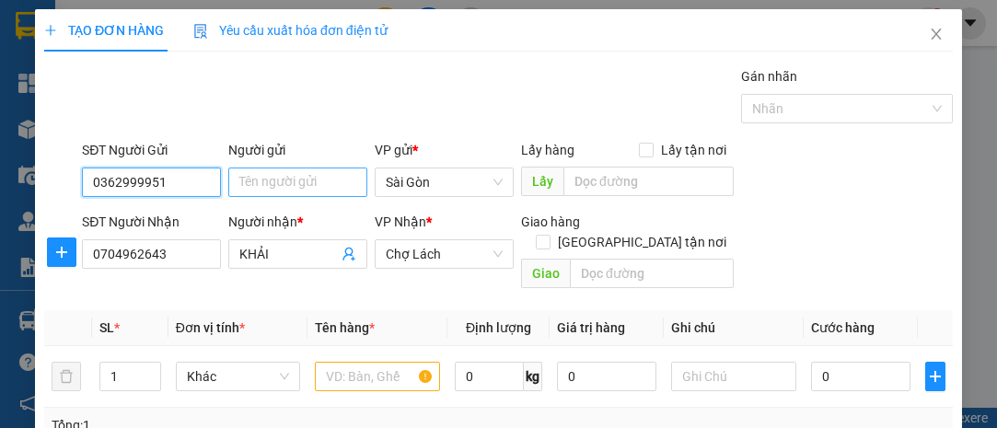
type input "0362999951"
click at [273, 186] on input "Người gửi" at bounding box center [297, 182] width 139 height 29
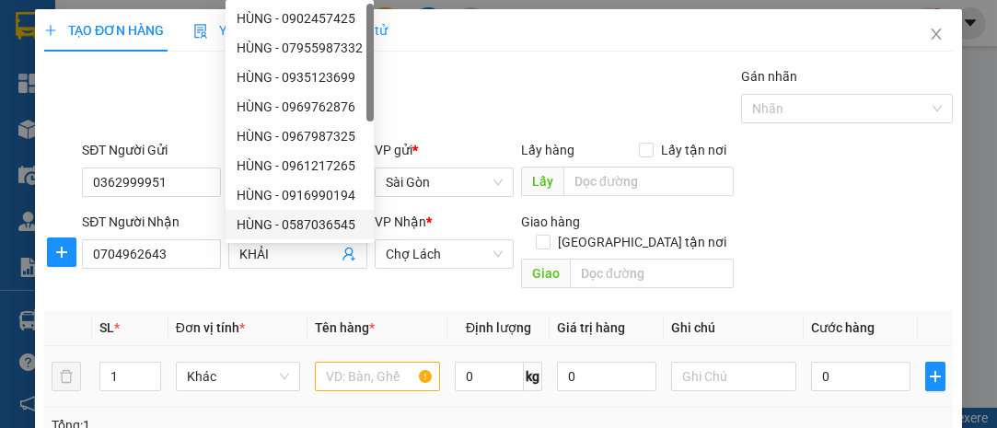
type input "HÙNG"
click at [361, 362] on input "text" at bounding box center [377, 376] width 125 height 29
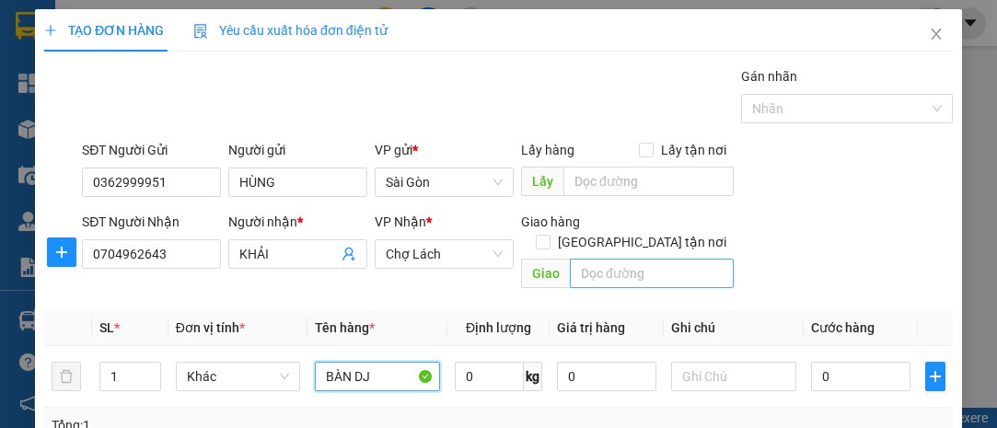
type input "BÀN DJ"
click at [676, 259] on input "text" at bounding box center [651, 273] width 163 height 29
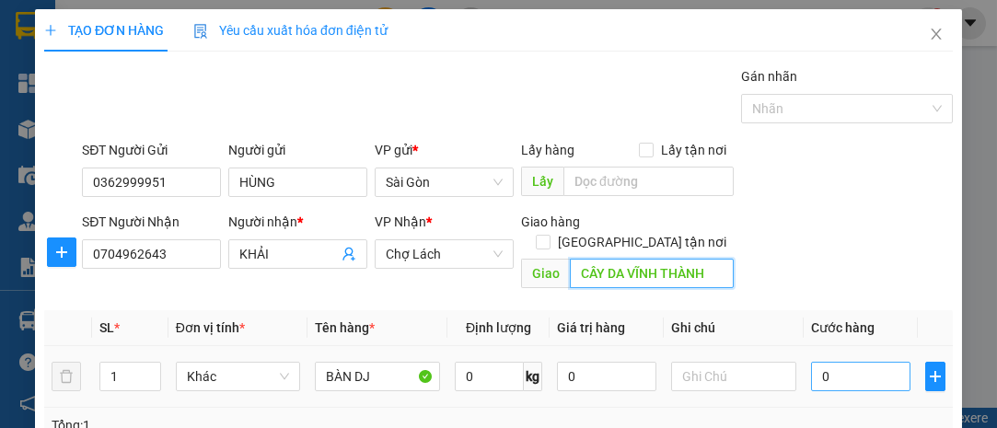
type input "CÂY DA VĨNH THÀNH"
click at [823, 362] on input "0" at bounding box center [860, 376] width 99 height 29
type input "7"
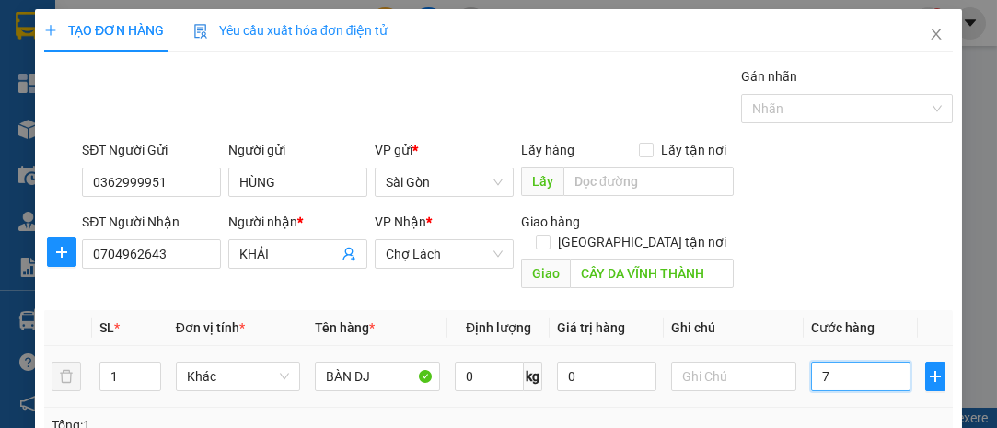
type input "70"
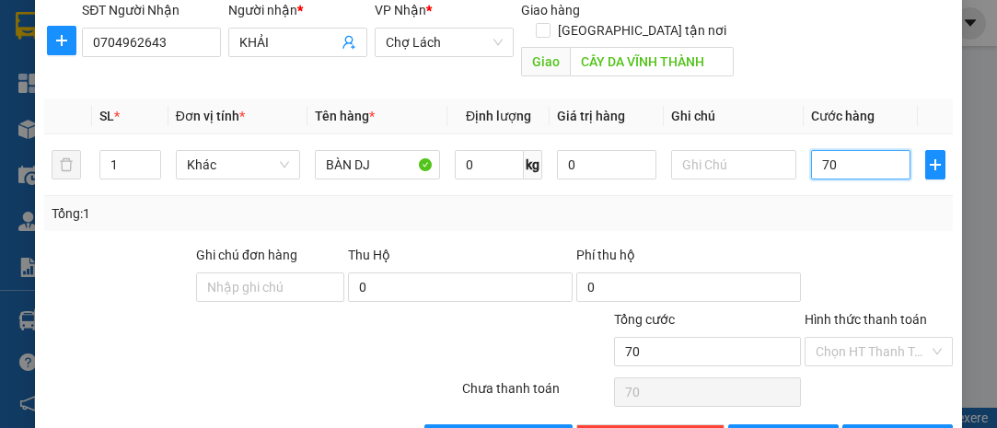
scroll to position [249, 0]
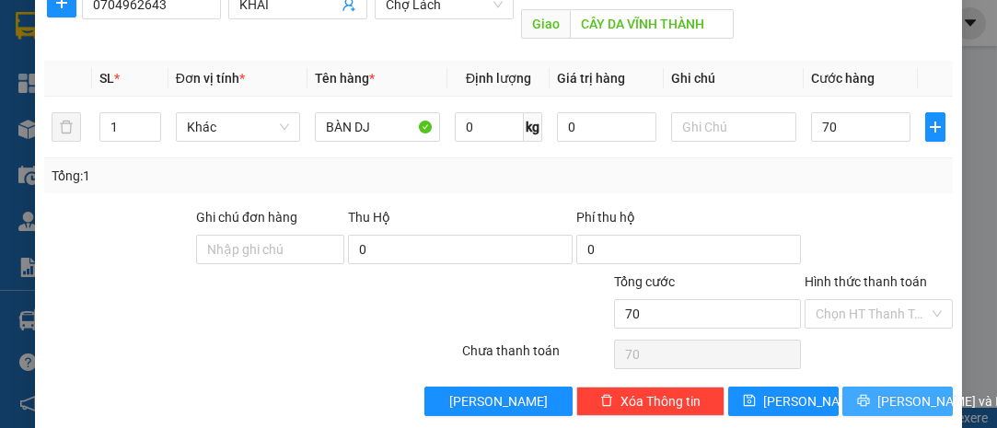
type input "70.000"
click at [877, 391] on span "[PERSON_NAME] và In" at bounding box center [941, 401] width 129 height 20
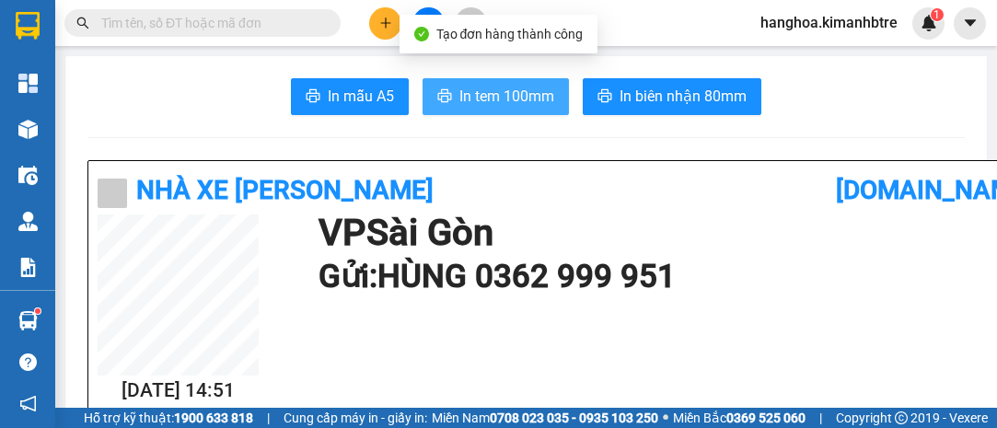
click at [481, 93] on span "In tem 100mm" at bounding box center [506, 96] width 95 height 23
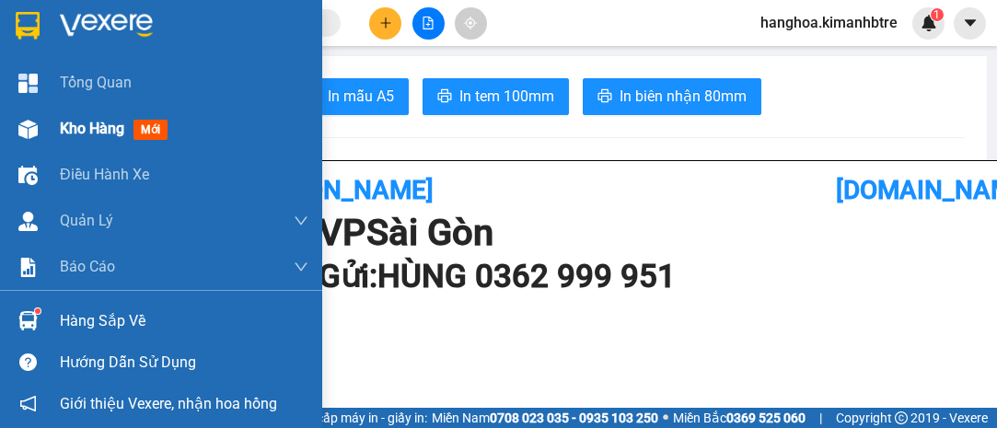
click at [87, 136] on span "Kho hàng" at bounding box center [92, 128] width 64 height 17
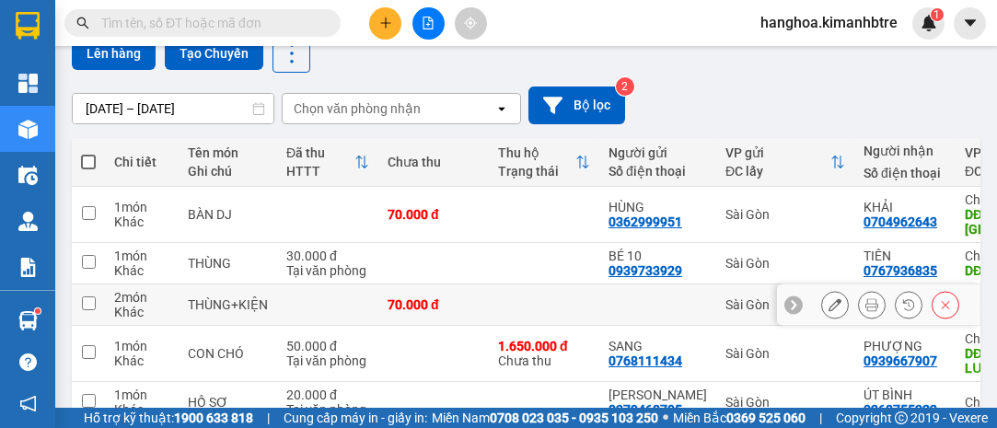
scroll to position [168, 0]
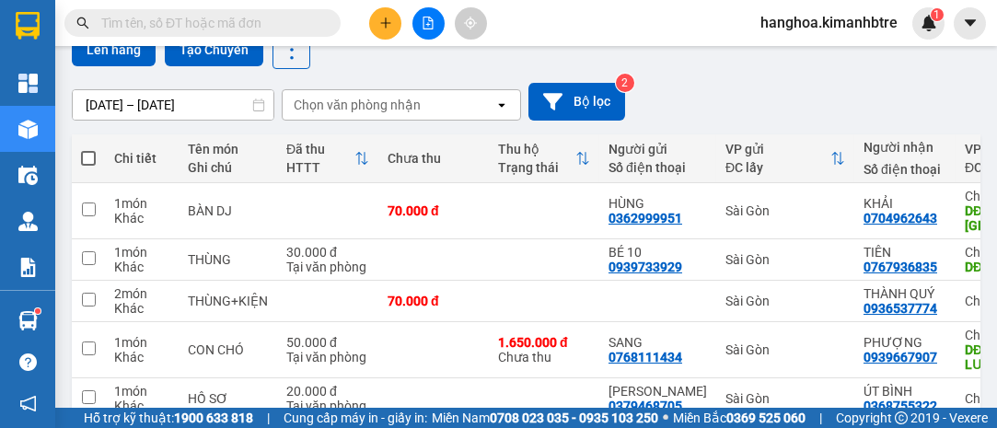
click at [90, 152] on span at bounding box center [88, 158] width 15 height 15
click at [88, 149] on input "checkbox" at bounding box center [88, 149] width 0 height 0
checkbox input "true"
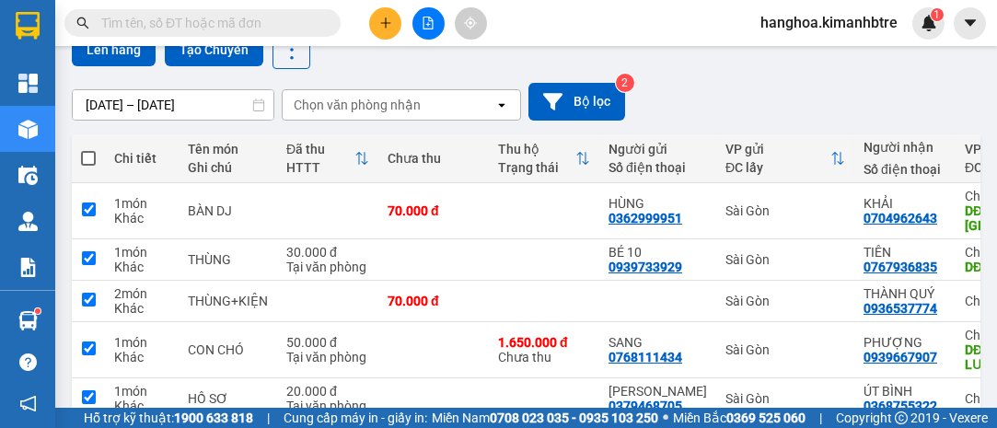
checkbox input "true"
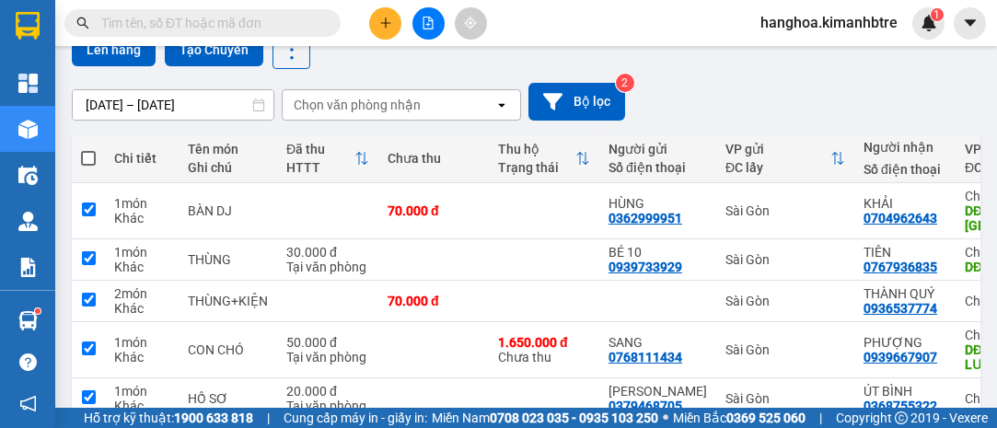
checkbox input "true"
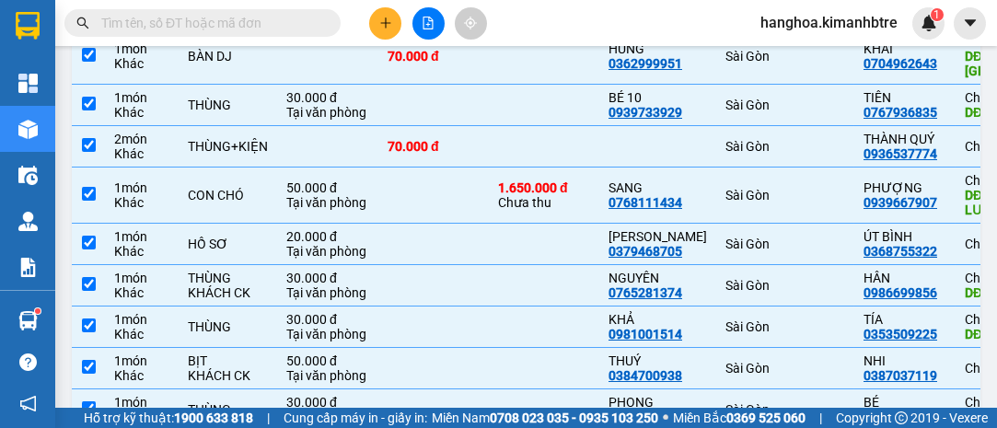
scroll to position [78, 0]
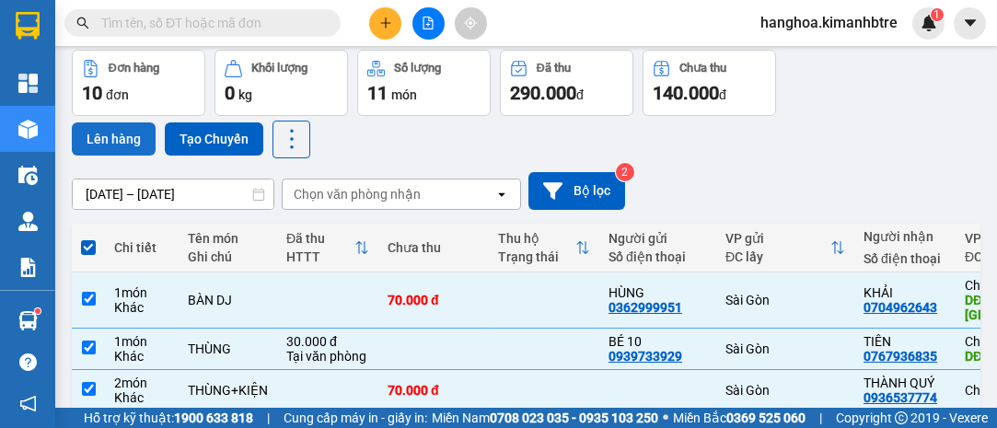
click at [137, 142] on button "Lên hàng" at bounding box center [114, 138] width 84 height 33
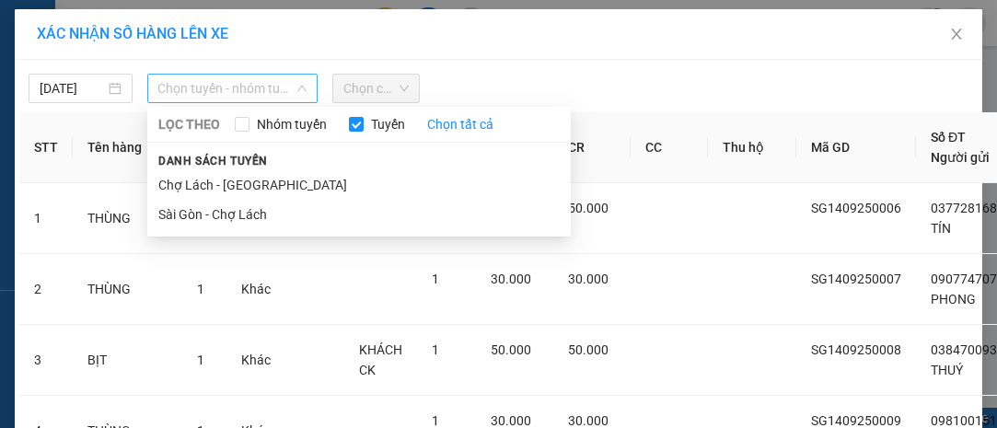
click at [191, 88] on span "Chọn tuyến - nhóm tuyến" at bounding box center [232, 89] width 149 height 28
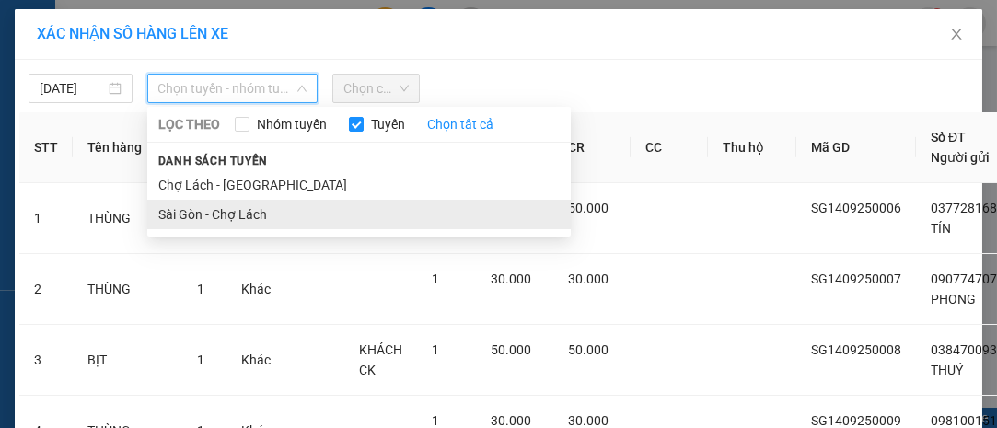
click at [228, 213] on li "Sài Gòn - Chợ Lách" at bounding box center [358, 214] width 423 height 29
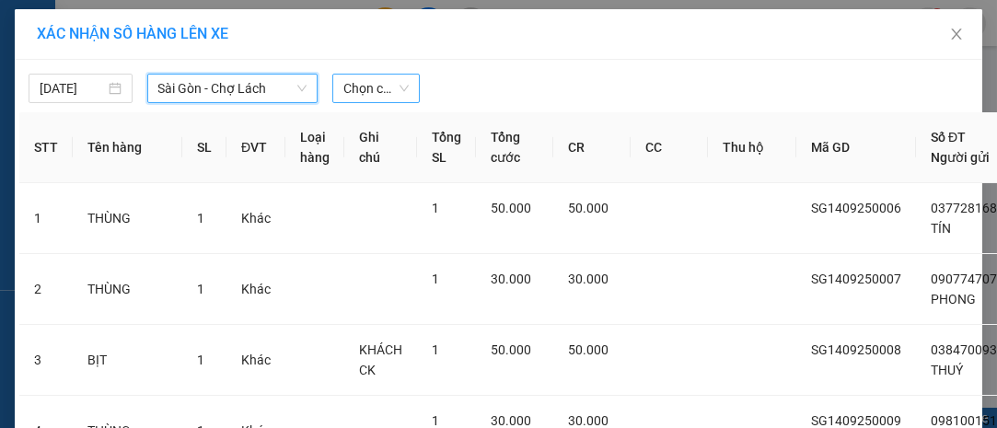
click at [390, 90] on span "Chọn chuyến" at bounding box center [375, 89] width 64 height 28
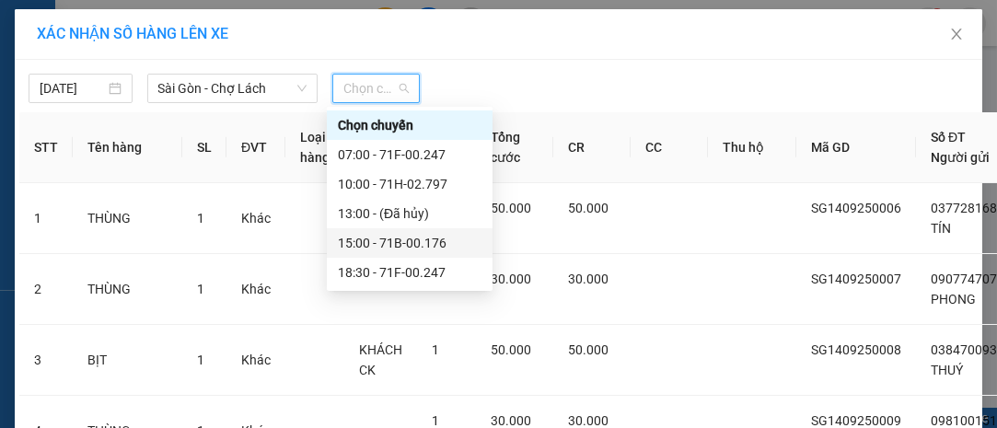
click at [425, 246] on div "15:00 - 71B-00.176" at bounding box center [410, 243] width 144 height 20
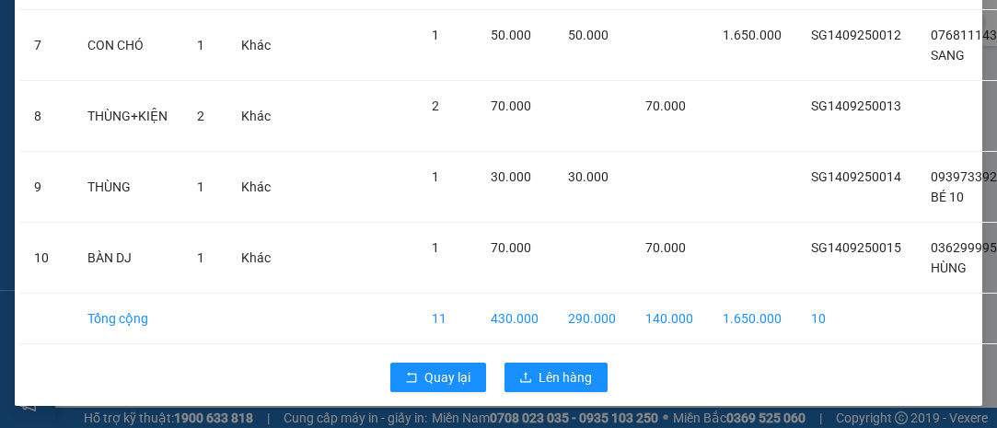
scroll to position [705, 0]
click at [566, 367] on span "Lên hàng" at bounding box center [565, 377] width 53 height 20
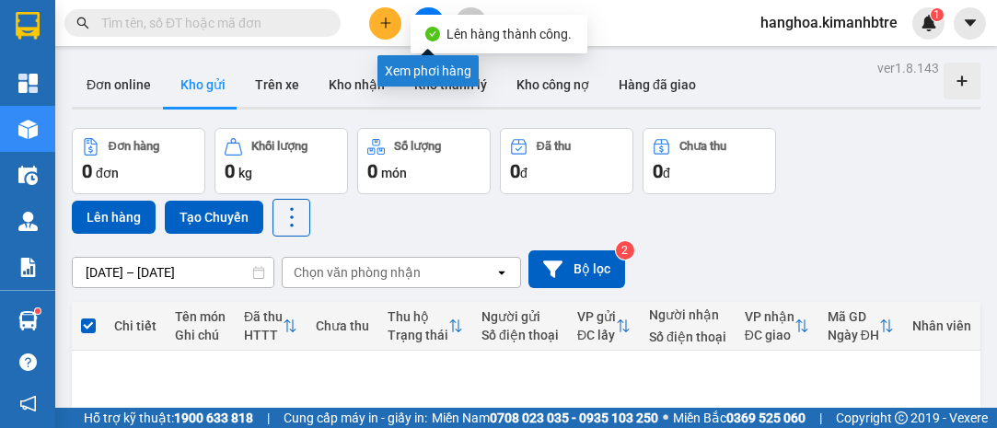
click at [427, 9] on button at bounding box center [428, 23] width 32 height 32
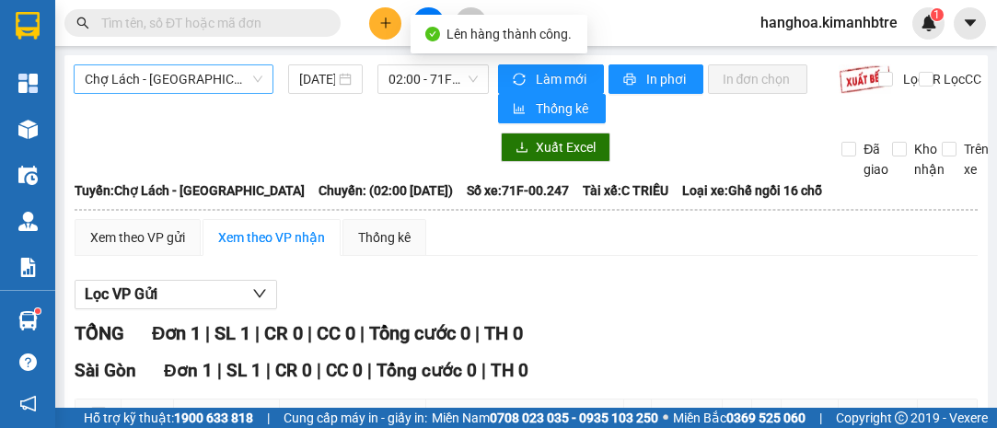
click at [181, 82] on span "Chợ Lách - [GEOGRAPHIC_DATA]" at bounding box center [174, 79] width 178 height 28
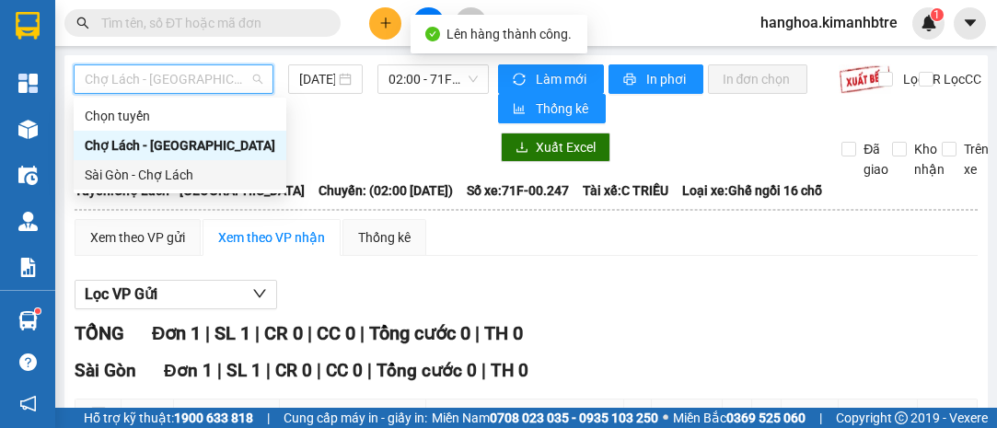
click at [191, 180] on div "Sài Gòn - Chợ Lách" at bounding box center [180, 175] width 191 height 20
type input "[DATE]"
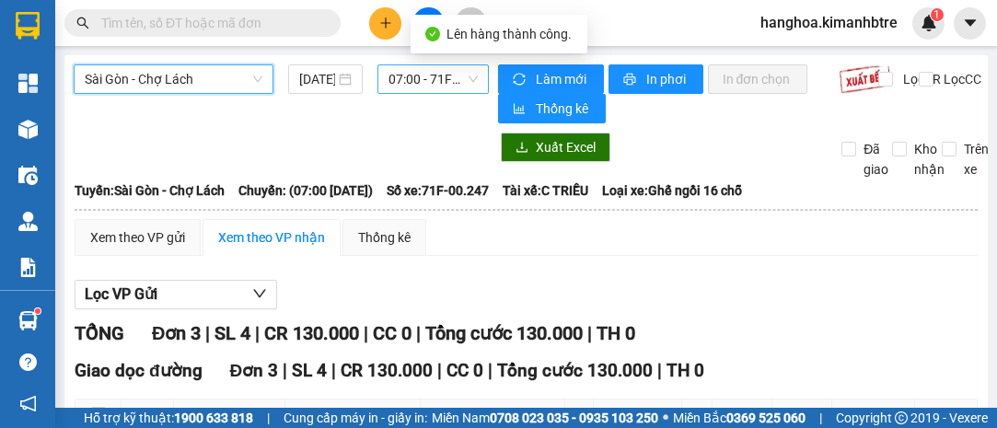
click at [421, 78] on span "07:00 - 71F-00.247" at bounding box center [433, 79] width 88 height 28
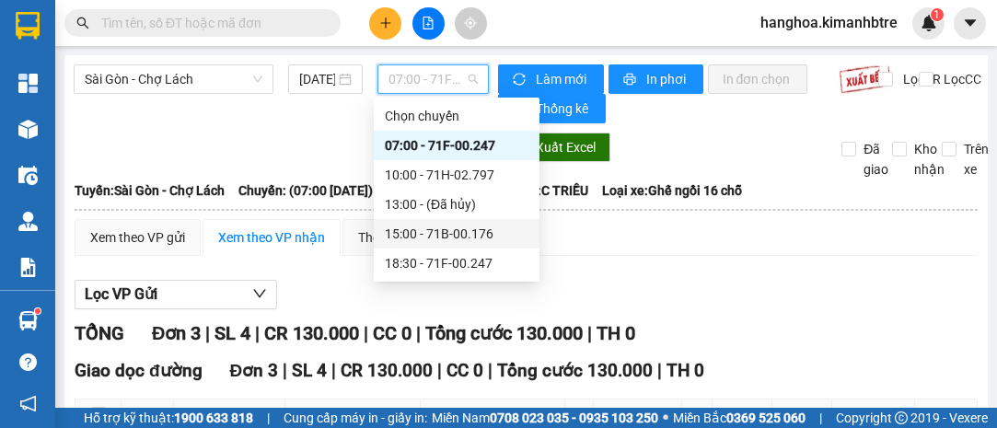
click at [440, 238] on div "15:00 - 71B-00.176" at bounding box center [457, 234] width 144 height 20
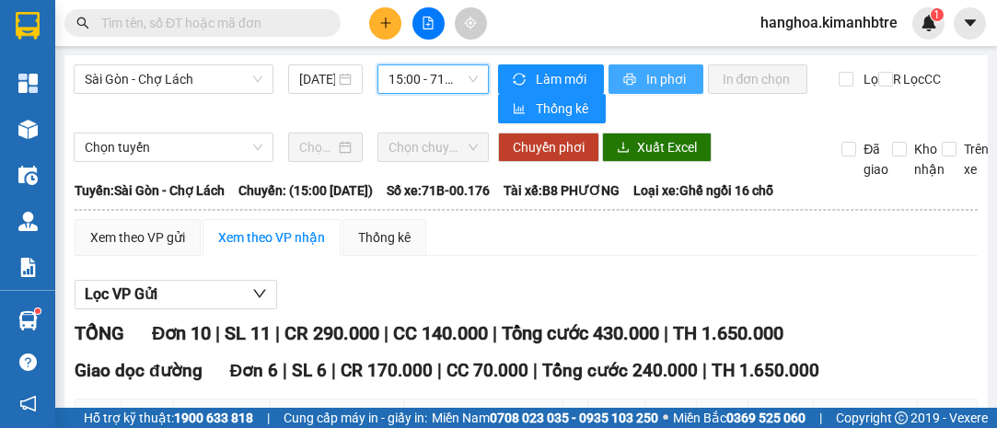
click at [655, 83] on span "In phơi" at bounding box center [667, 79] width 42 height 20
click at [632, 82] on button "In phơi" at bounding box center [656, 78] width 95 height 29
